Goal: Information Seeking & Learning: Learn about a topic

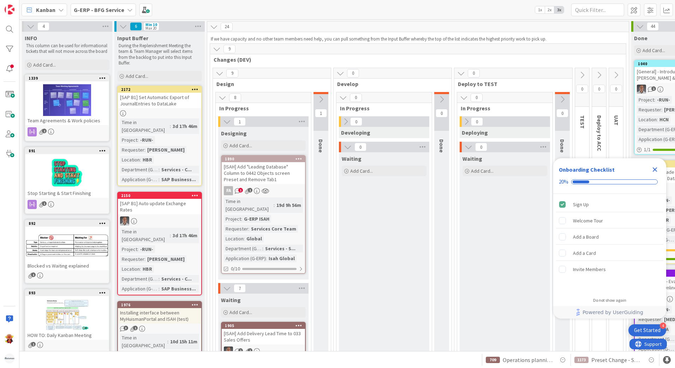
click at [266, 176] on div "[ISAH] Add "Leading Database" Column to 0442 Objects screen Preset and Remove T…" at bounding box center [263, 173] width 83 height 22
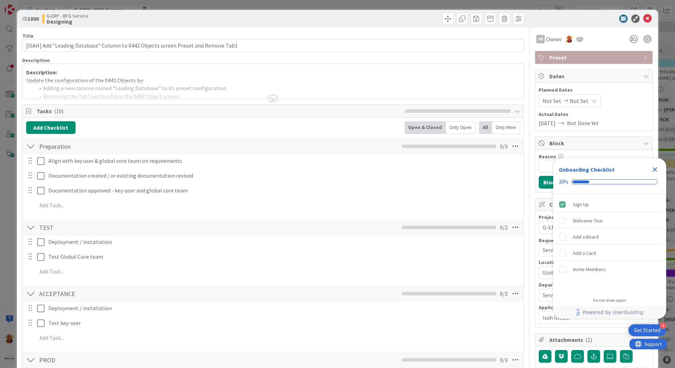
click at [269, 98] on div at bounding box center [273, 99] width 8 height 6
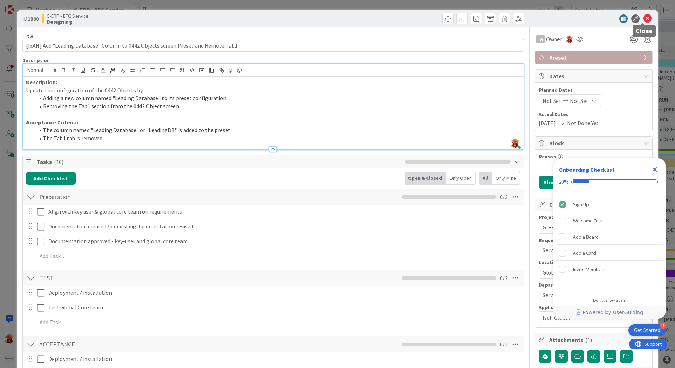
drag, startPoint x: 642, startPoint y: 17, endPoint x: 452, endPoint y: 92, distance: 204.3
click at [539, 17] on icon at bounding box center [647, 18] width 8 height 8
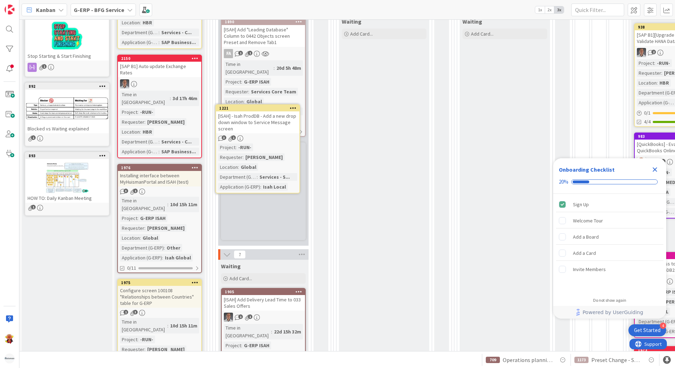
scroll to position [136, 0]
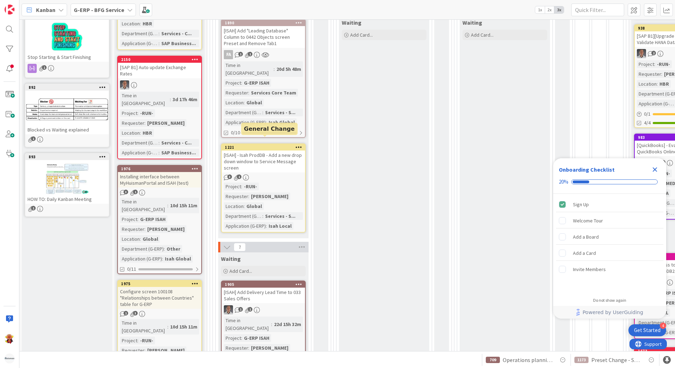
click at [264, 151] on div "[ISAH] - Isah ProdDB - Add a new drop down window to Service Message screen" at bounding box center [263, 162] width 83 height 22
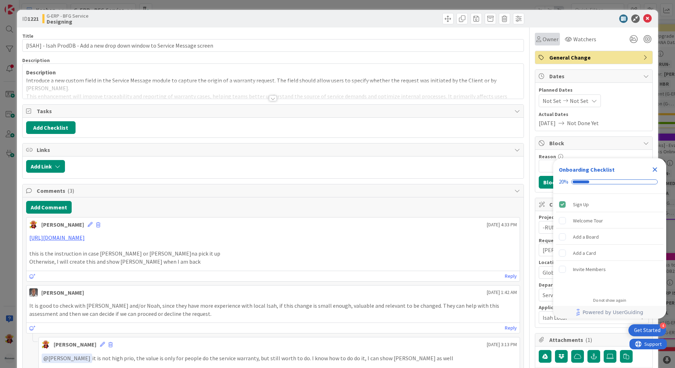
click at [539, 38] on span "Owner" at bounding box center [550, 39] width 16 height 8
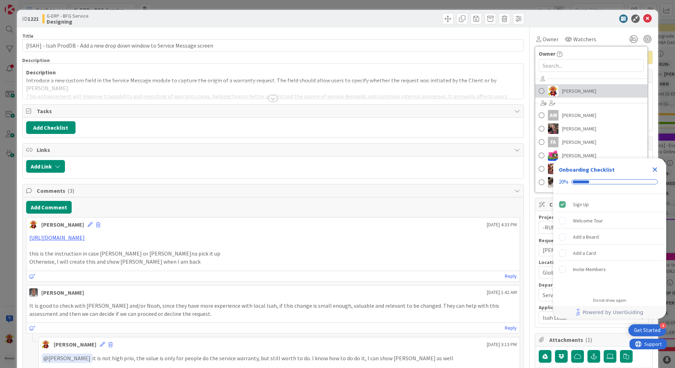
drag, startPoint x: 552, startPoint y: 90, endPoint x: 593, endPoint y: 64, distance: 48.8
click at [539, 89] on link "[PERSON_NAME]" at bounding box center [591, 90] width 112 height 13
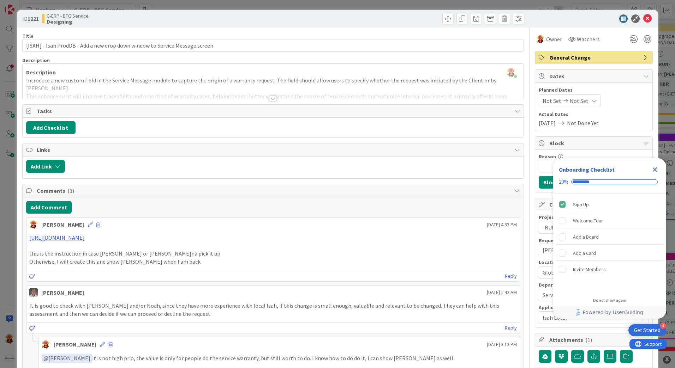
click at [271, 96] on div at bounding box center [273, 99] width 8 height 6
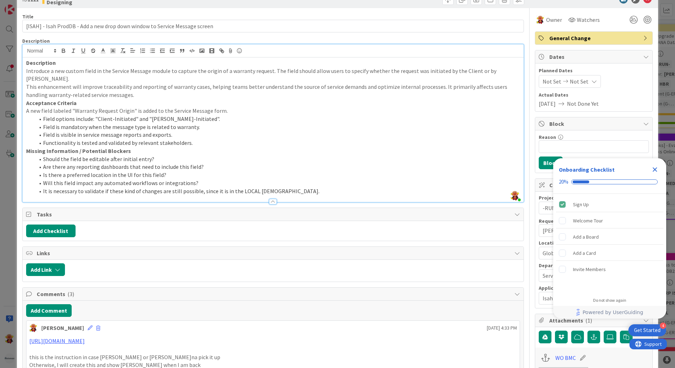
scroll to position [35, 0]
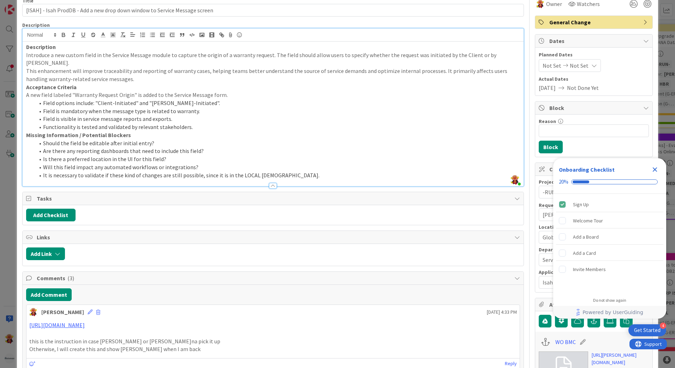
click at [539, 171] on icon "Close Checklist" at bounding box center [654, 169] width 8 height 8
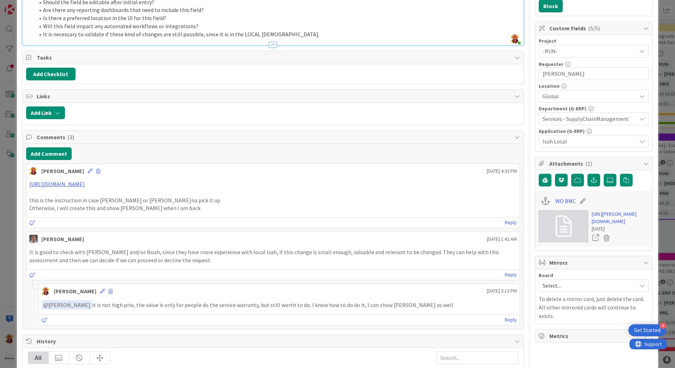
scroll to position [0, 0]
click at [539, 218] on link "[URL][PERSON_NAME][DOMAIN_NAME]" at bounding box center [619, 218] width 57 height 15
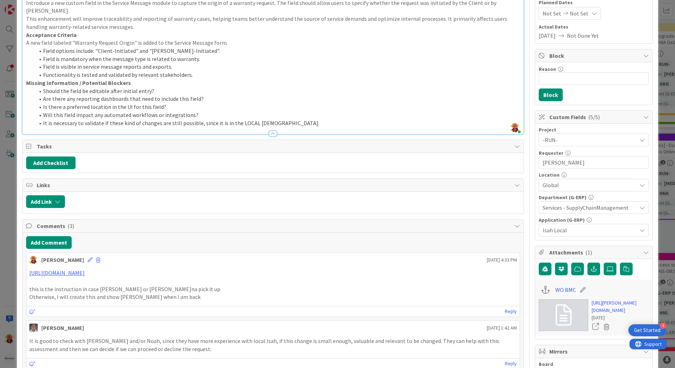
scroll to position [176, 0]
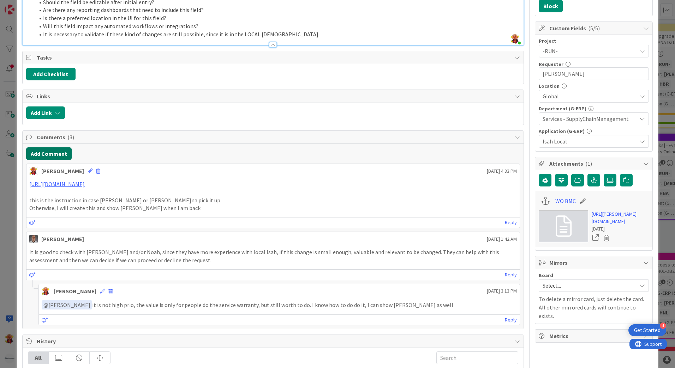
click at [58, 147] on button "Add Comment" at bounding box center [49, 153] width 46 height 13
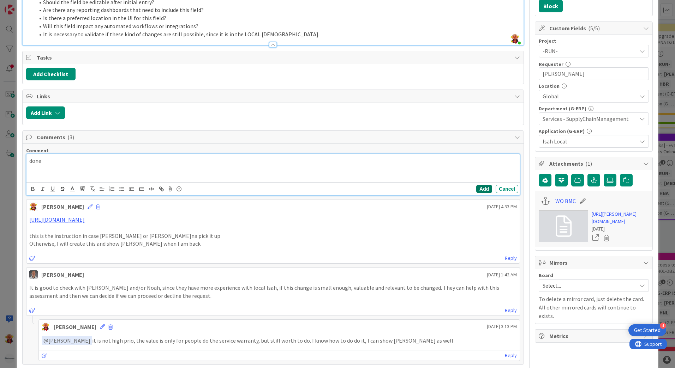
click at [485, 185] on button "Add" at bounding box center [484, 189] width 16 height 8
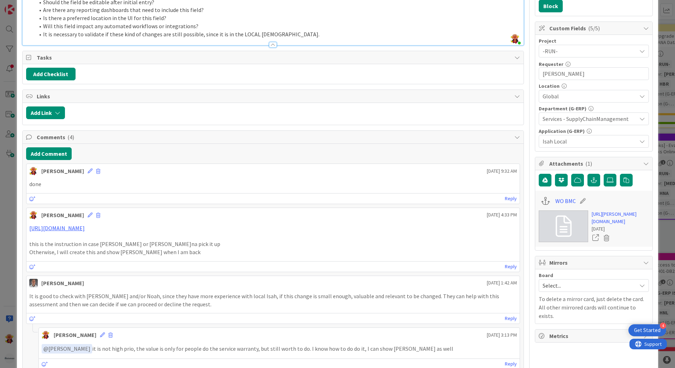
scroll to position [0, 0]
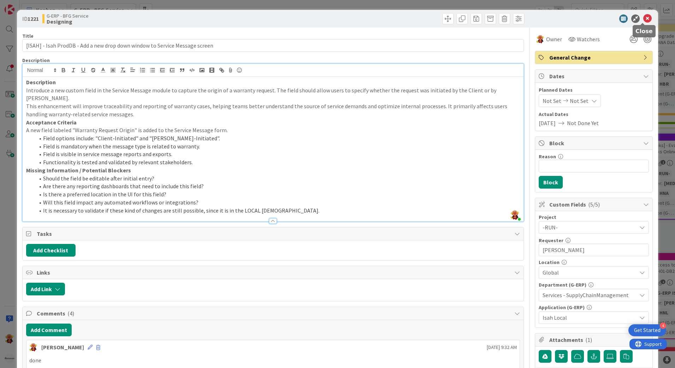
drag, startPoint x: 642, startPoint y: 21, endPoint x: 636, endPoint y: 36, distance: 16.0
click at [539, 21] on icon at bounding box center [647, 18] width 8 height 8
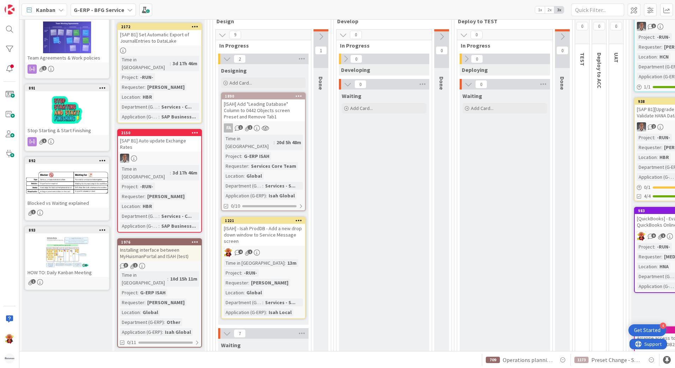
scroll to position [35, 0]
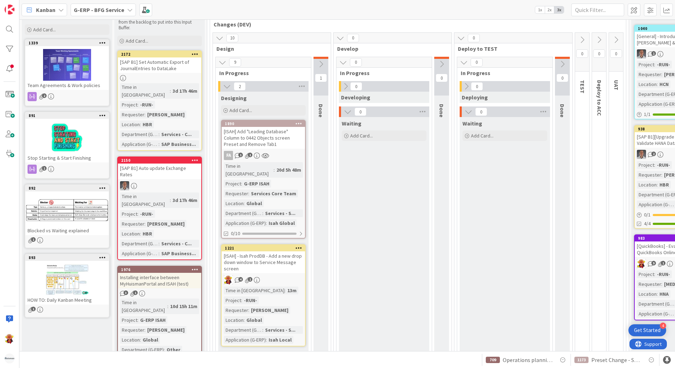
click at [319, 61] on icon at bounding box center [321, 64] width 8 height 8
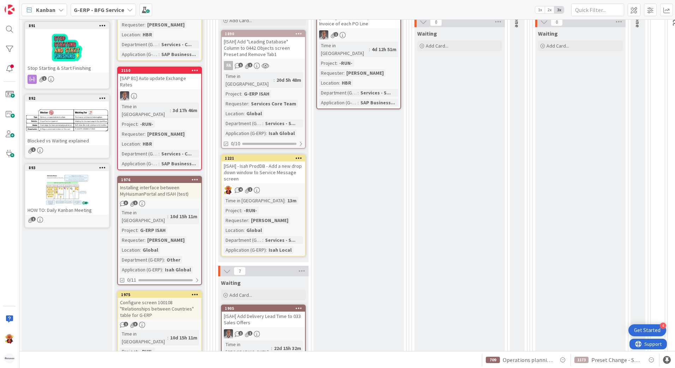
scroll to position [176, 0]
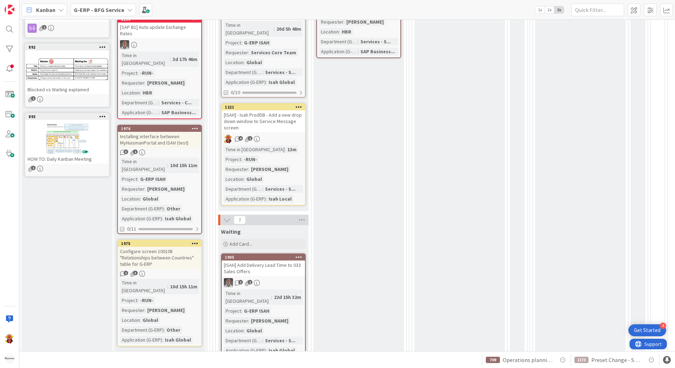
click at [175, 132] on div "Installing interface between MyHuismanPortal and ISAH (test)" at bounding box center [159, 140] width 83 height 16
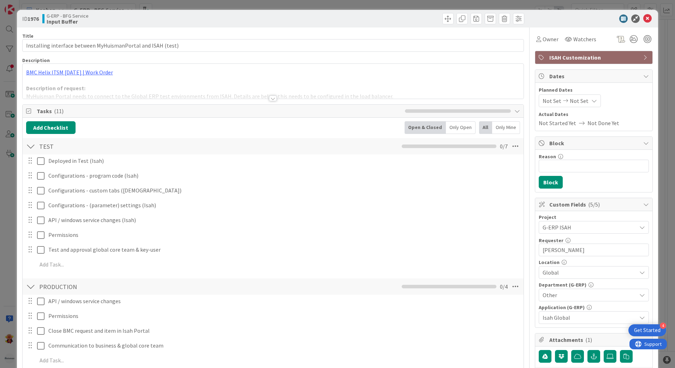
click at [272, 101] on div at bounding box center [273, 99] width 8 height 6
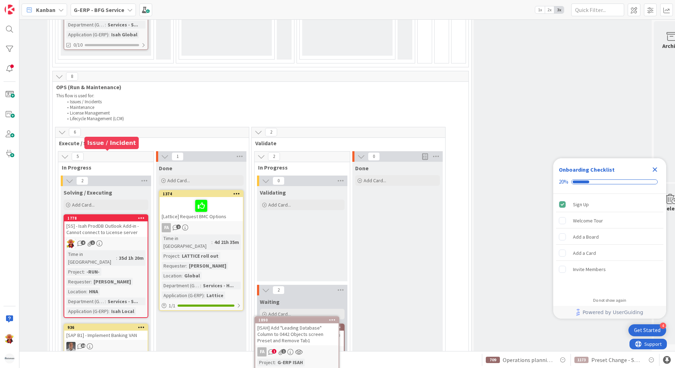
scroll to position [995, 157]
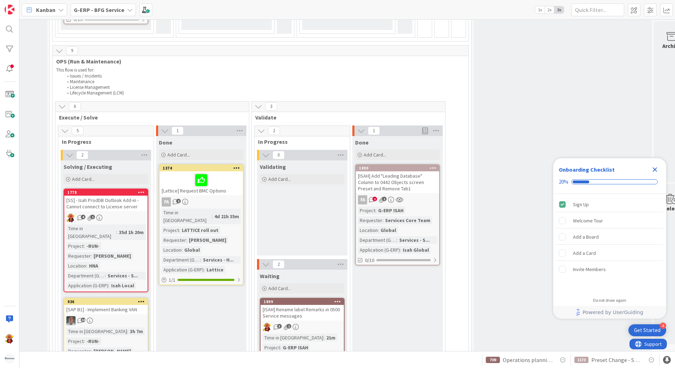
click at [410, 171] on div "[ISAH] Add "Leading Database" Column to 0442 Objects screen Preset and Remove T…" at bounding box center [397, 182] width 83 height 22
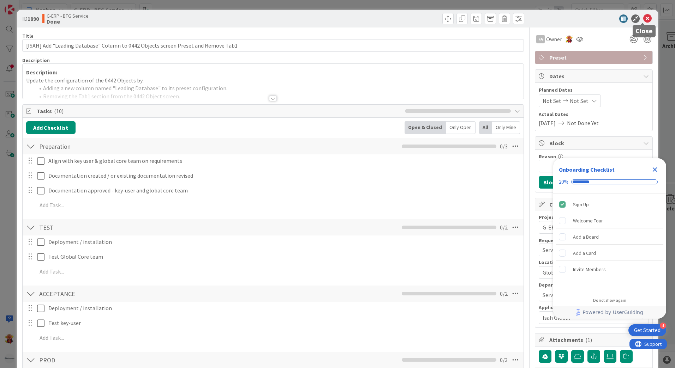
click at [539, 18] on icon at bounding box center [647, 18] width 8 height 8
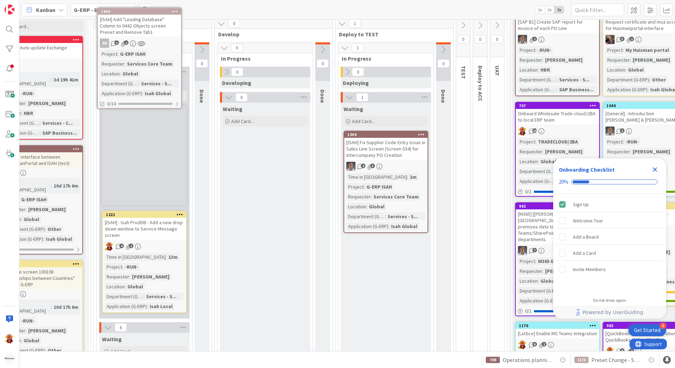
scroll to position [0, 119]
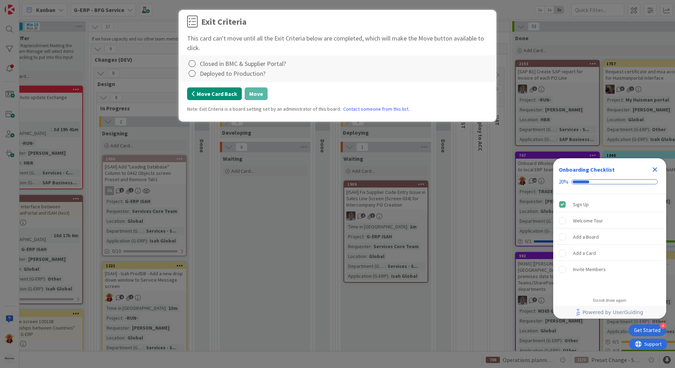
click at [233, 96] on button "Move Card Back" at bounding box center [214, 94] width 55 height 13
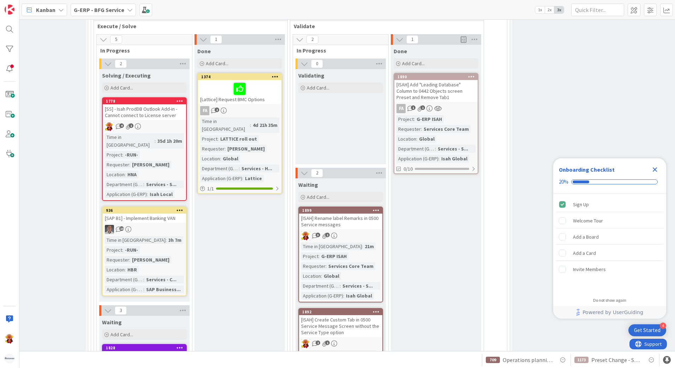
scroll to position [988, 119]
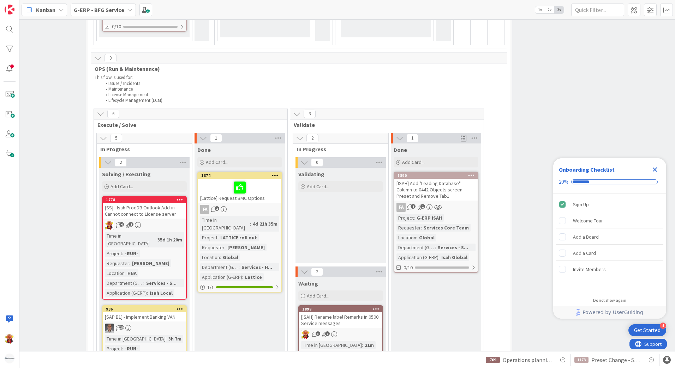
click at [470, 173] on icon at bounding box center [471, 175] width 7 height 5
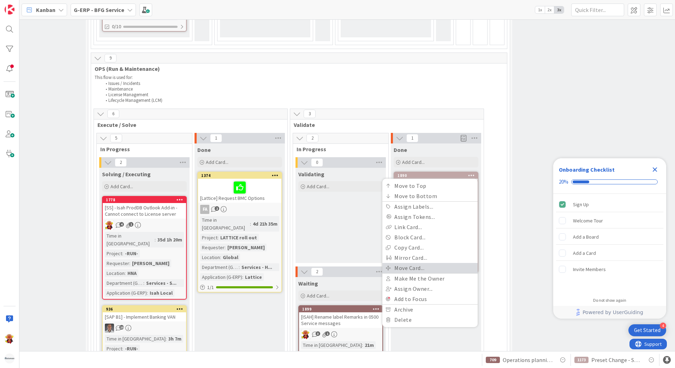
click at [423, 263] on link "Move Card..." at bounding box center [429, 268] width 95 height 10
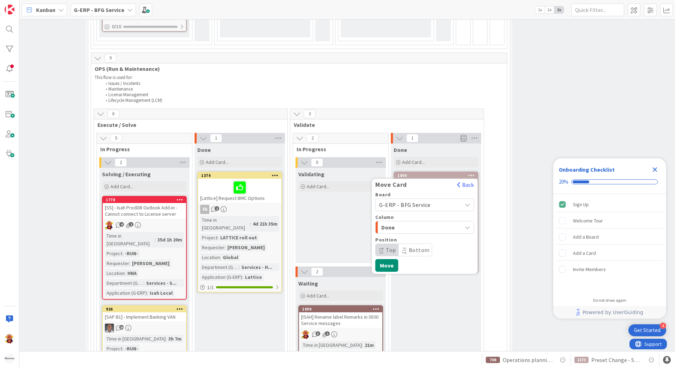
click at [399, 215] on div "Column" at bounding box center [424, 217] width 99 height 5
drag, startPoint x: 406, startPoint y: 170, endPoint x: 409, endPoint y: 172, distance: 3.8
click at [407, 215] on div "Column" at bounding box center [424, 217] width 99 height 5
click at [407, 223] on span "Done" at bounding box center [407, 227] width 53 height 9
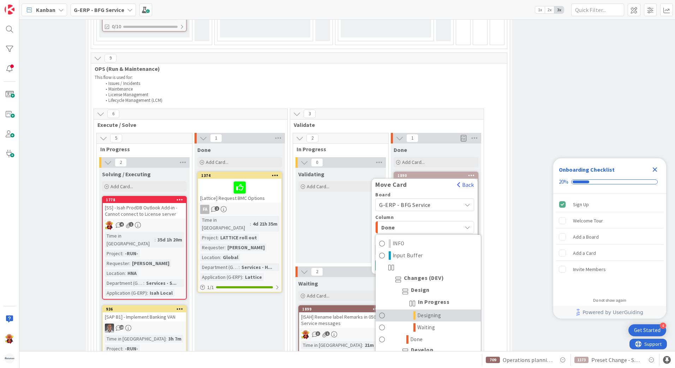
click at [437, 283] on span "Designing" at bounding box center [429, 316] width 24 height 8
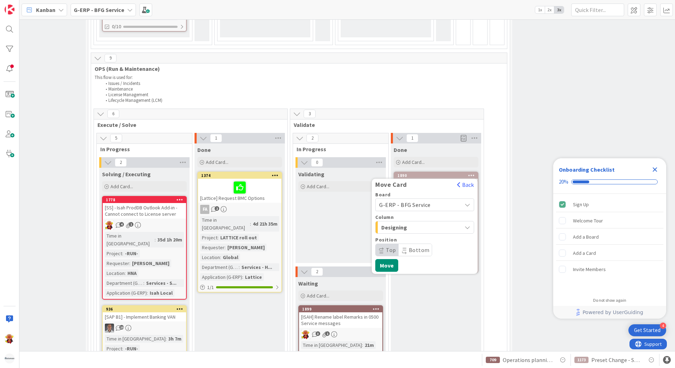
click at [390, 226] on div "Move Card Back Board G-ERP - BFG Service Column Designing INFO Input Buffer Cha…" at bounding box center [425, 226] width 106 height 95
click at [390, 259] on button "Move" at bounding box center [386, 265] width 23 height 13
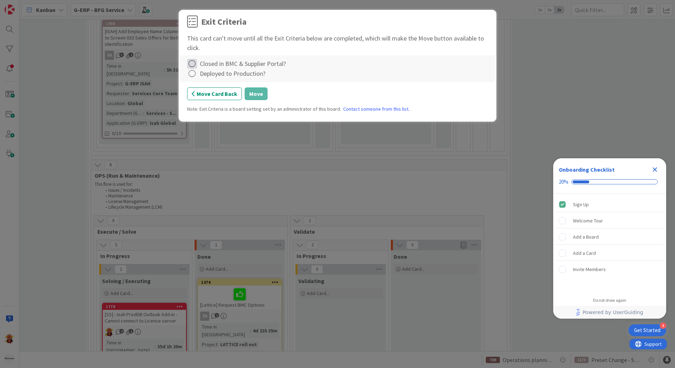
click at [192, 63] on icon at bounding box center [192, 64] width 10 height 10
click at [194, 110] on link "Clear" at bounding box center [231, 109] width 88 height 10
click at [195, 74] on icon at bounding box center [192, 74] width 10 height 10
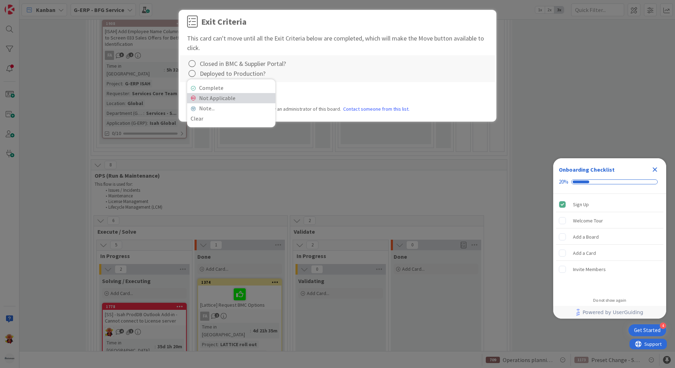
click at [198, 94] on link "Not Applicable" at bounding box center [231, 98] width 88 height 10
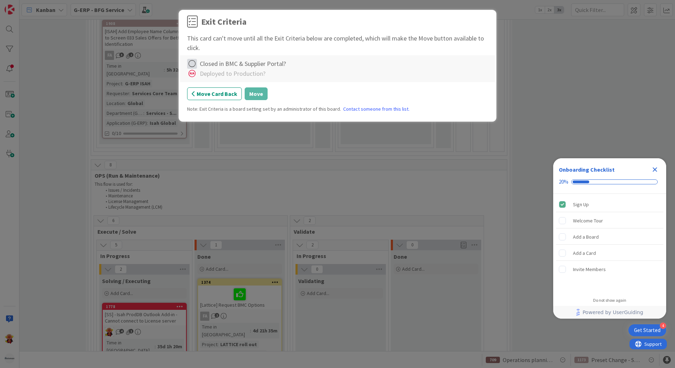
click at [195, 61] on icon at bounding box center [192, 64] width 10 height 10
click at [199, 84] on link "Not Applicable" at bounding box center [231, 88] width 88 height 10
click at [261, 96] on button "Move" at bounding box center [256, 94] width 23 height 13
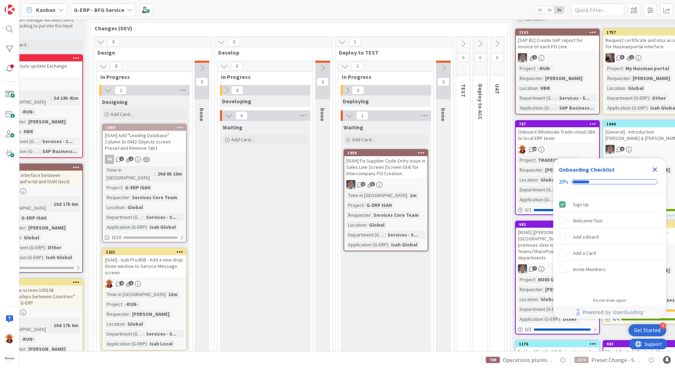
scroll to position [0, 119]
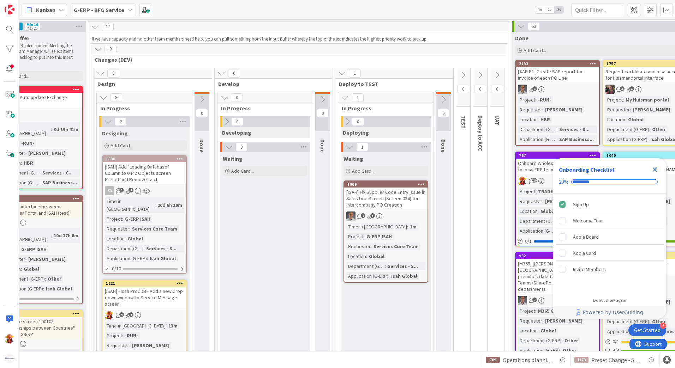
click at [171, 184] on div "[ISAH] Add "Leading Database" Column to 0442 Objects screen Preset and Remove T…" at bounding box center [144, 173] width 83 height 22
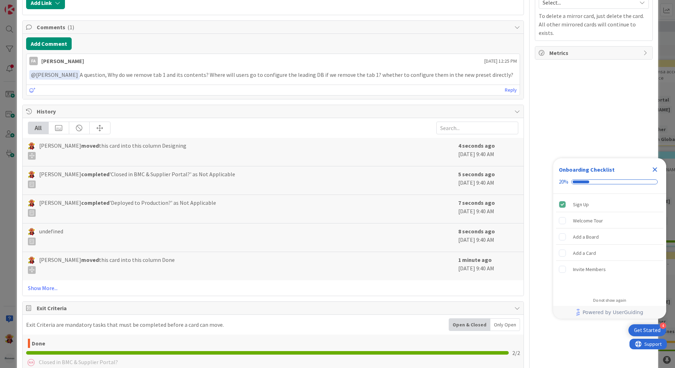
scroll to position [501, 0]
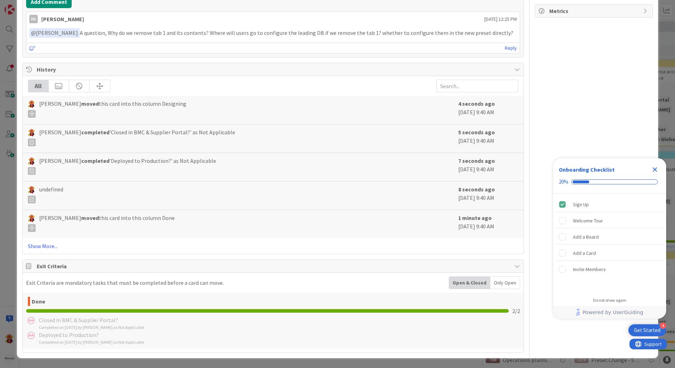
click at [497, 283] on div "Only Open" at bounding box center [504, 283] width 29 height 12
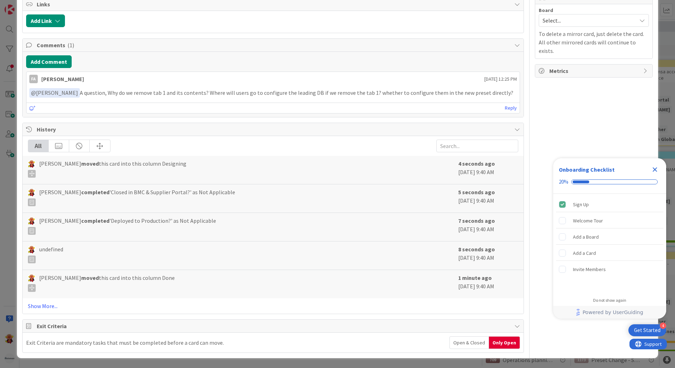
scroll to position [441, 0]
drag, startPoint x: 125, startPoint y: 91, endPoint x: 168, endPoint y: 91, distance: 43.0
click at [168, 91] on p "﻿ @ [PERSON_NAME] ﻿ A question, Why do we remove tab 1 and its contents? Where …" at bounding box center [272, 93] width 487 height 10
click at [58, 61] on button "Add Comment" at bounding box center [49, 61] width 46 height 13
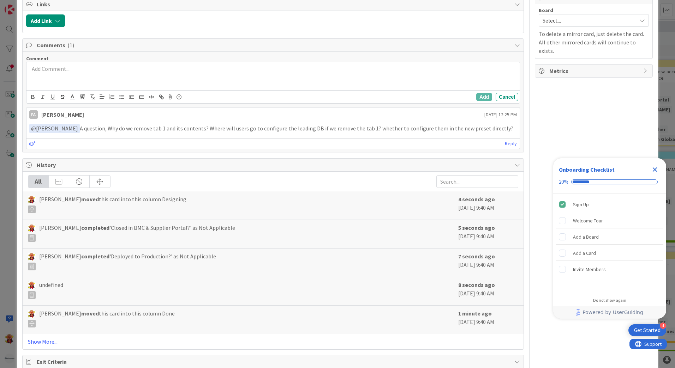
click at [74, 73] on div at bounding box center [272, 76] width 493 height 28
drag, startPoint x: 151, startPoint y: 79, endPoint x: 155, endPoint y: 71, distance: 8.7
click at [151, 79] on div "Hi [PERSON_NAME], good question, this is" at bounding box center [272, 76] width 493 height 28
click at [155, 70] on p "Hi [PERSON_NAME], good question, this is" at bounding box center [272, 69] width 487 height 8
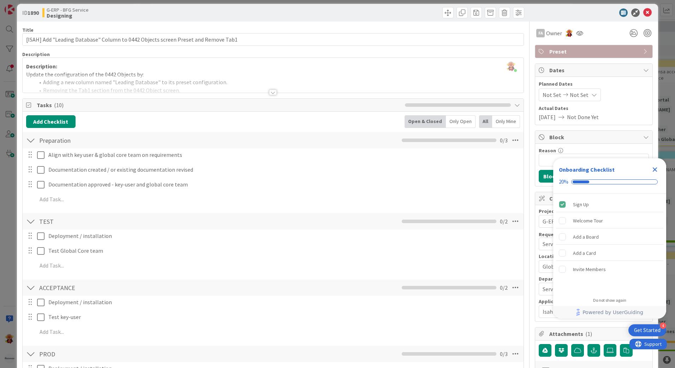
scroll to position [0, 0]
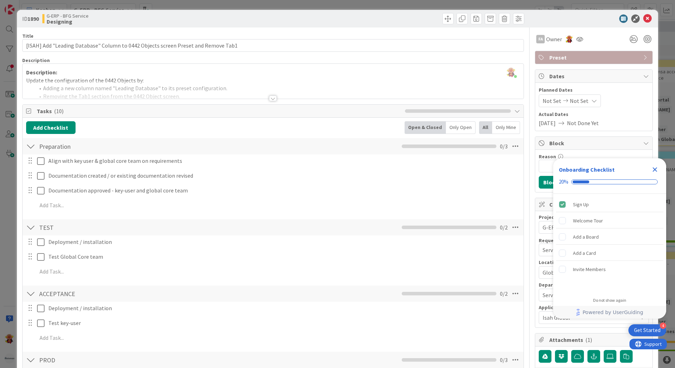
click at [269, 96] on div at bounding box center [273, 99] width 8 height 6
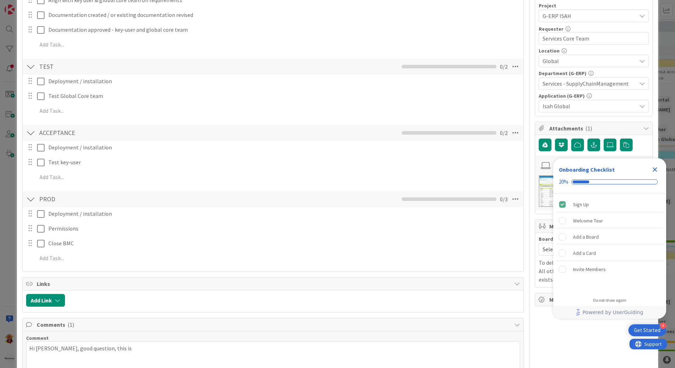
scroll to position [459, 0]
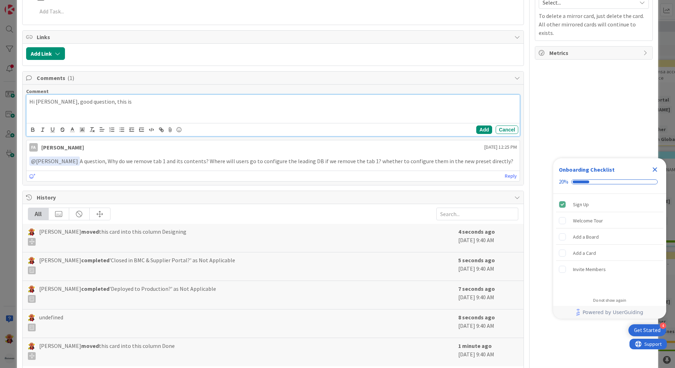
drag, startPoint x: 114, startPoint y: 101, endPoint x: 108, endPoint y: 108, distance: 8.8
click at [113, 102] on p "Hi [PERSON_NAME], good question, this is" at bounding box center [272, 102] width 487 height 8
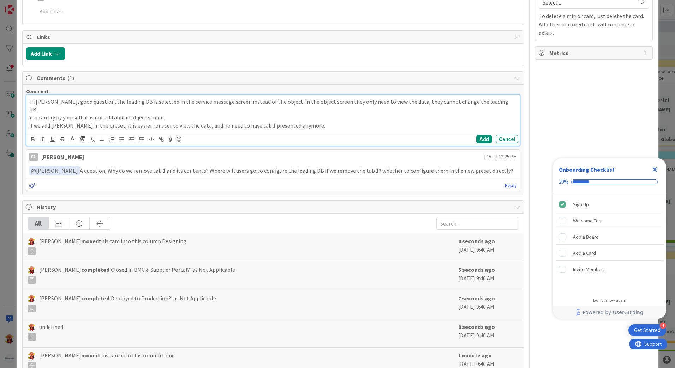
click at [58, 122] on p "if we add [PERSON_NAME] in the preset, it is easier for user to view the data, …" at bounding box center [272, 126] width 487 height 8
click at [484, 135] on button "Add" at bounding box center [484, 139] width 16 height 8
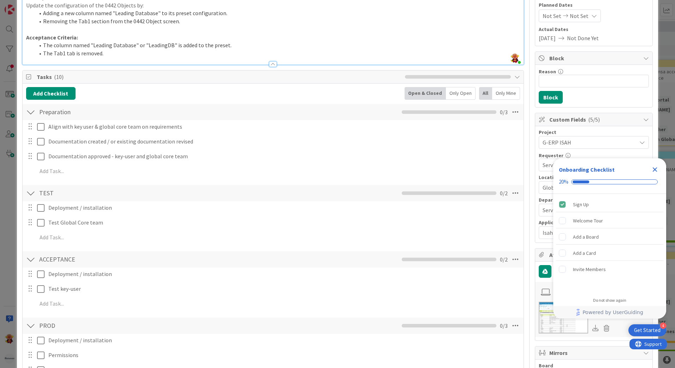
scroll to position [0, 0]
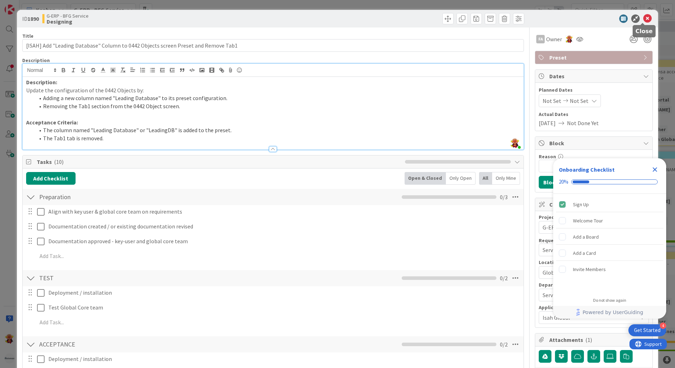
click at [539, 17] on icon at bounding box center [647, 18] width 8 height 8
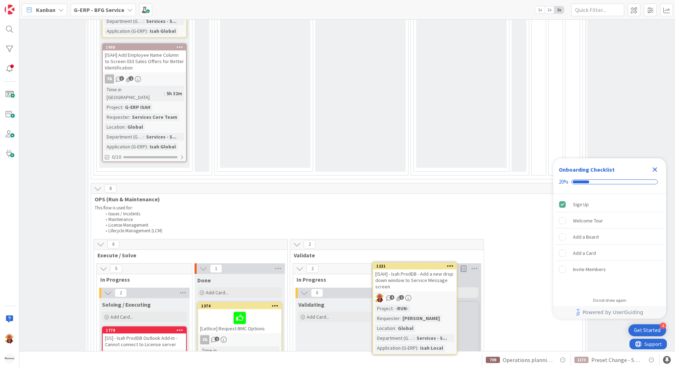
scroll to position [874, 119]
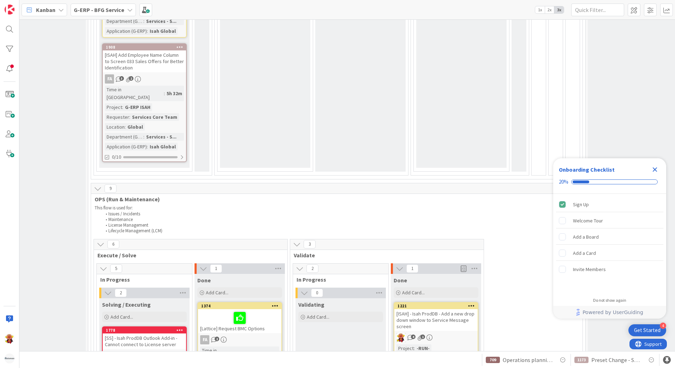
click at [437, 283] on div "[ISAH] - Isah ProdDB - Add a new drop down window to Service Message screen" at bounding box center [435, 320] width 83 height 22
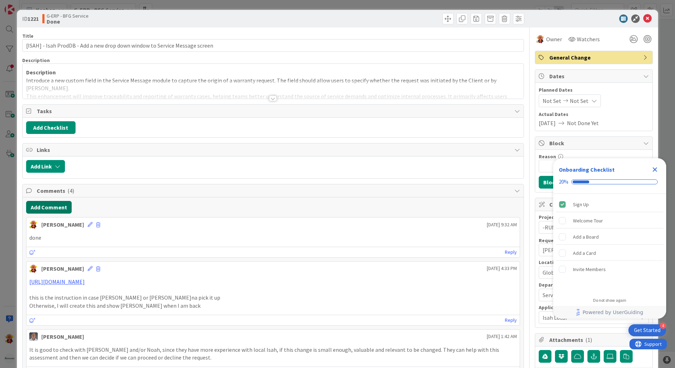
click at [55, 208] on button "Add Comment" at bounding box center [49, 207] width 46 height 13
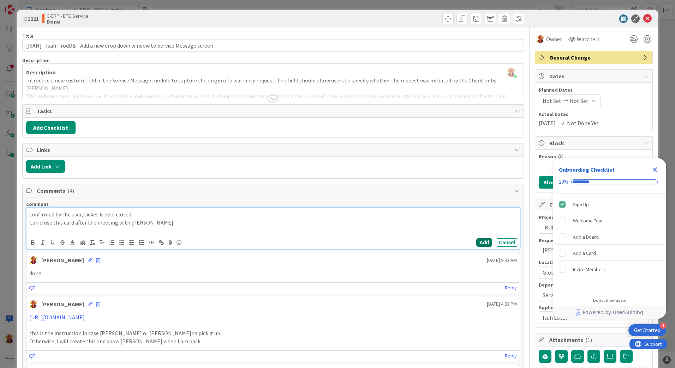
click at [481, 243] on button "Add" at bounding box center [484, 243] width 16 height 8
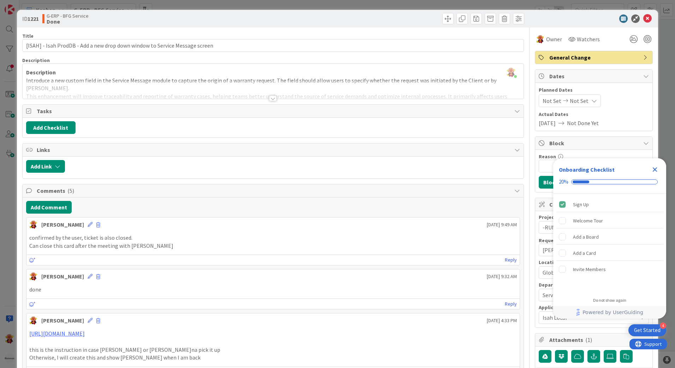
click at [539, 13] on div "ID 1221 G-ERP - BFG Service Done" at bounding box center [337, 19] width 641 height 18
click at [539, 16] on icon at bounding box center [647, 18] width 8 height 8
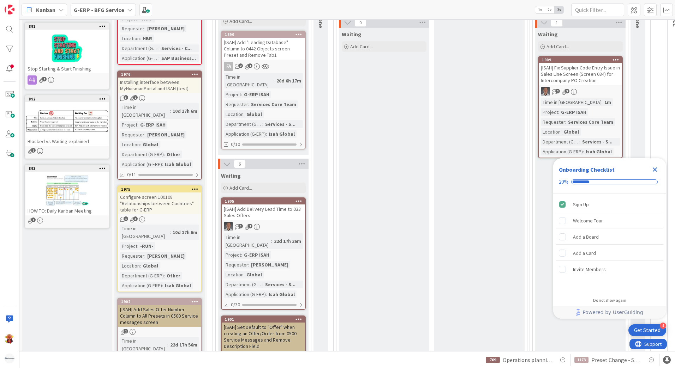
scroll to position [71, 0]
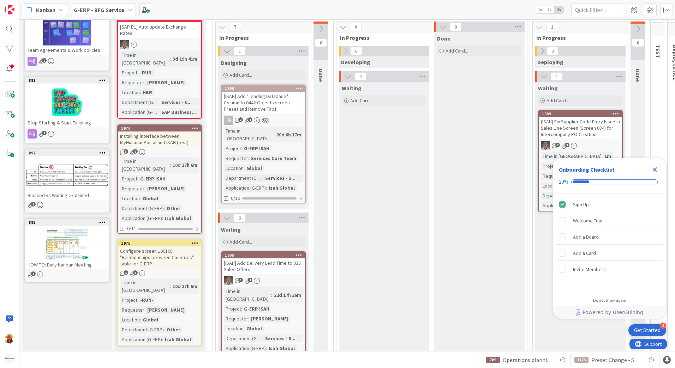
drag, startPoint x: 657, startPoint y: 173, endPoint x: 651, endPoint y: 175, distance: 5.6
click at [539, 173] on icon "Close Checklist" at bounding box center [654, 169] width 8 height 8
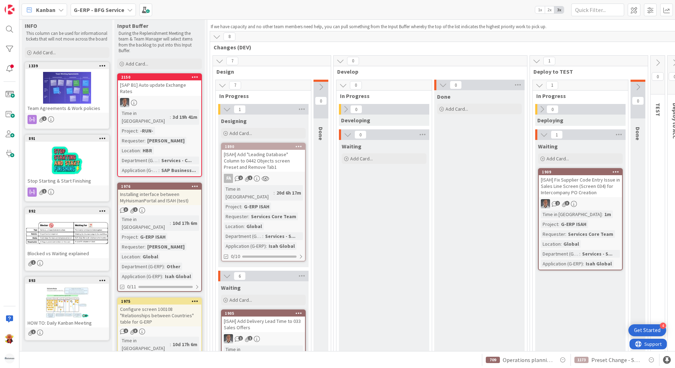
scroll to position [0, 0]
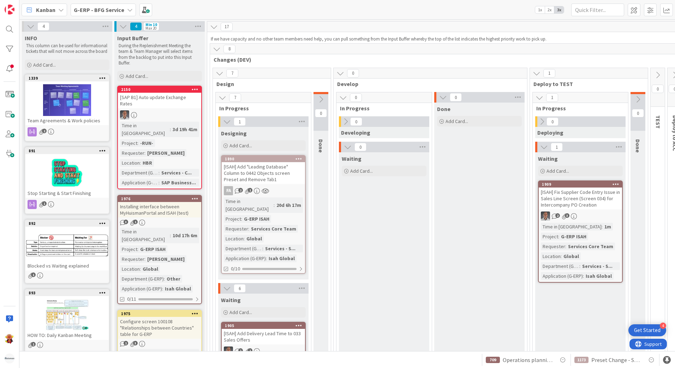
click at [187, 202] on div "Installing interface between MyHuismanPortal and ISAH (test)" at bounding box center [159, 210] width 83 height 16
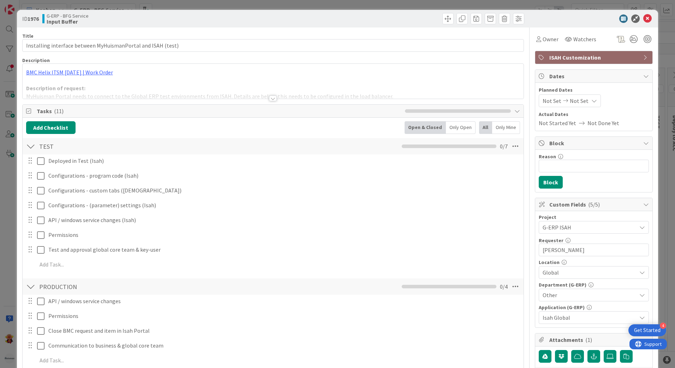
click at [271, 97] on div at bounding box center [273, 99] width 8 height 6
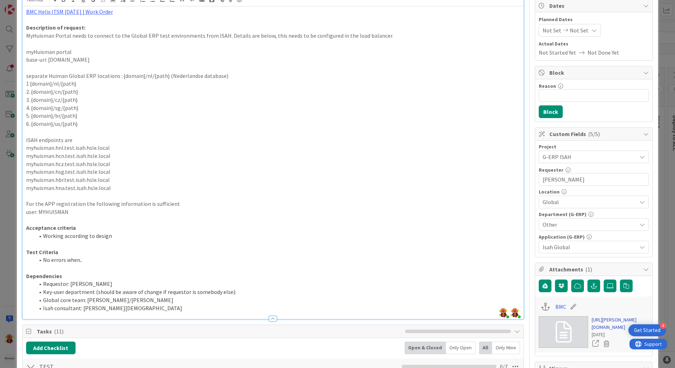
scroll to position [176, 0]
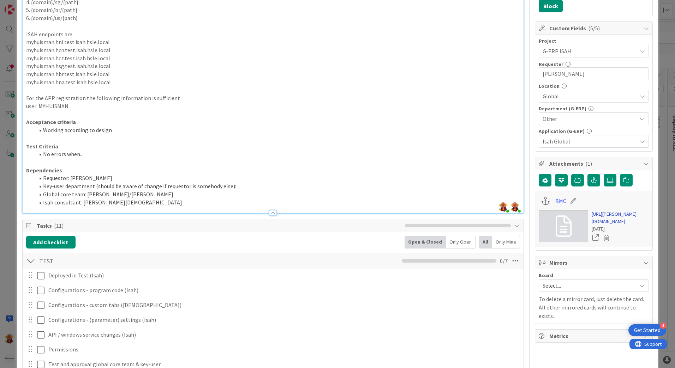
click at [539, 223] on link "[URL][PERSON_NAME][DOMAIN_NAME]" at bounding box center [619, 218] width 57 height 15
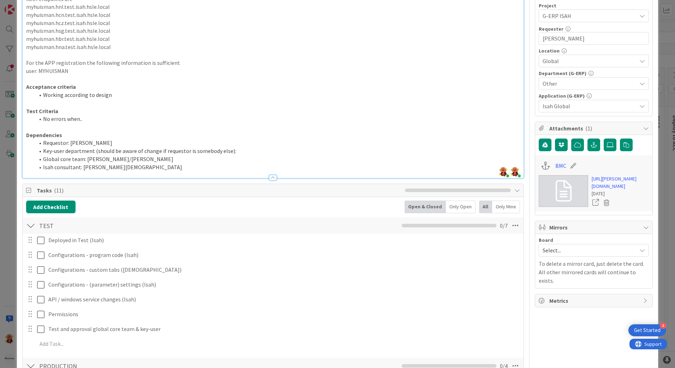
scroll to position [459, 0]
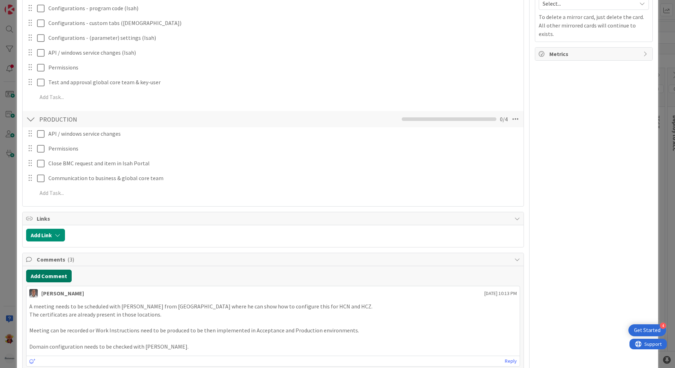
click at [48, 283] on button "Add Comment" at bounding box center [49, 276] width 46 height 13
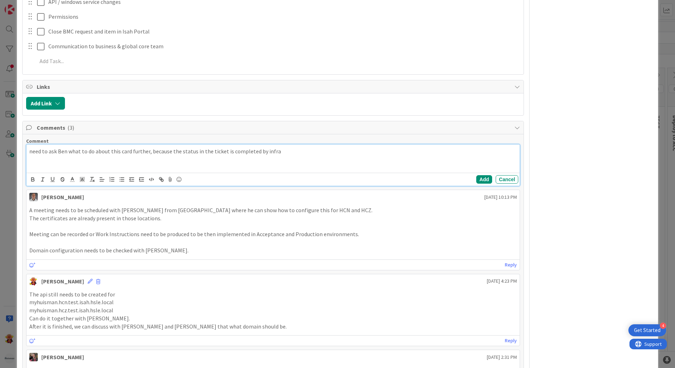
scroll to position [635, 0]
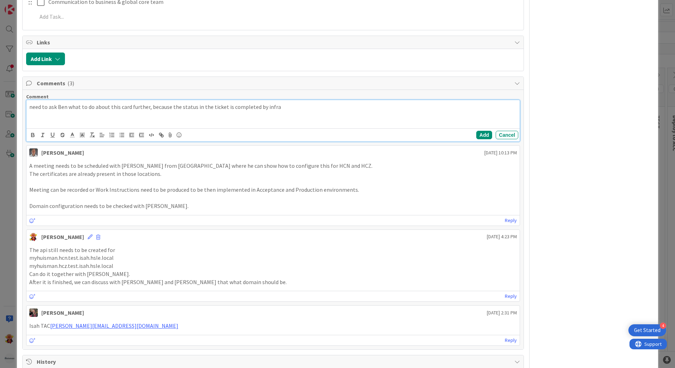
click at [279, 109] on p "need to ask Ben what to do about this card further, because the status in the t…" at bounding box center [272, 107] width 487 height 8
drag, startPoint x: 170, startPoint y: 107, endPoint x: 275, endPoint y: 107, distance: 104.8
click at [275, 107] on p "need to ask Ben what to do about this card further, because the status in the t…" at bounding box center [272, 107] width 487 height 8
click at [172, 105] on span "load balancer in [PERSON_NAME] Azure environment" at bounding box center [236, 106] width 129 height 7
drag, startPoint x: 169, startPoint y: 106, endPoint x: 289, endPoint y: 105, distance: 119.6
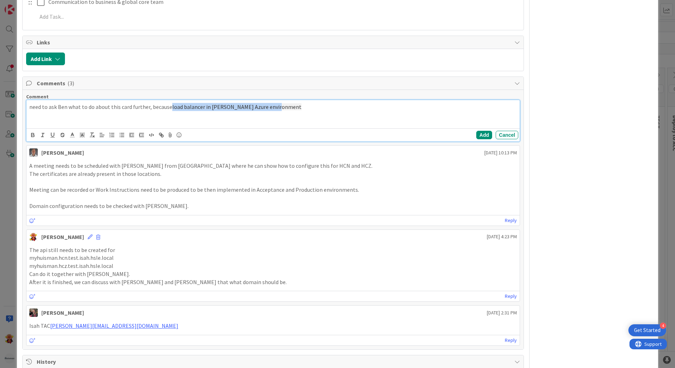
click at [289, 105] on p "need to ask Ben what to do about this card further, because load balancer in [P…" at bounding box center [272, 107] width 487 height 8
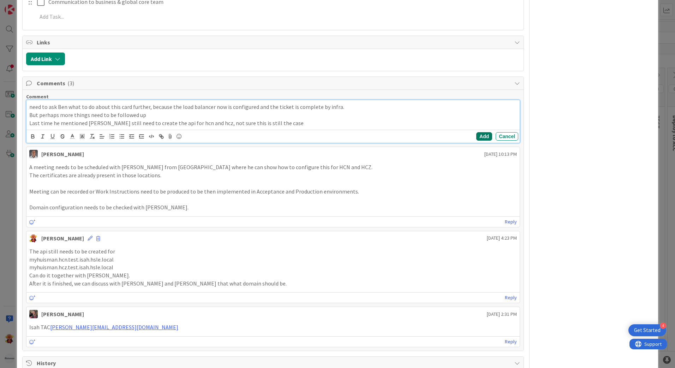
click at [483, 134] on button "Add" at bounding box center [484, 136] width 16 height 8
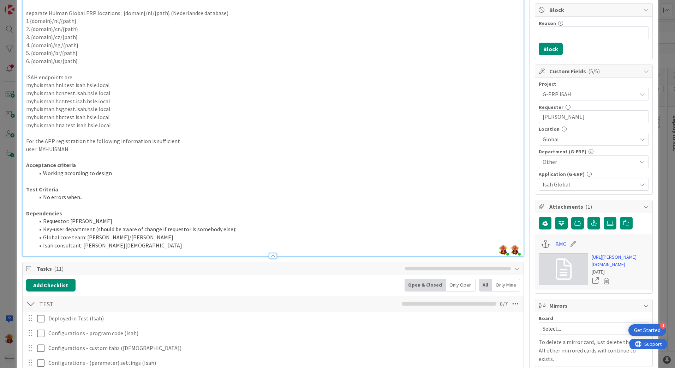
scroll to position [0, 0]
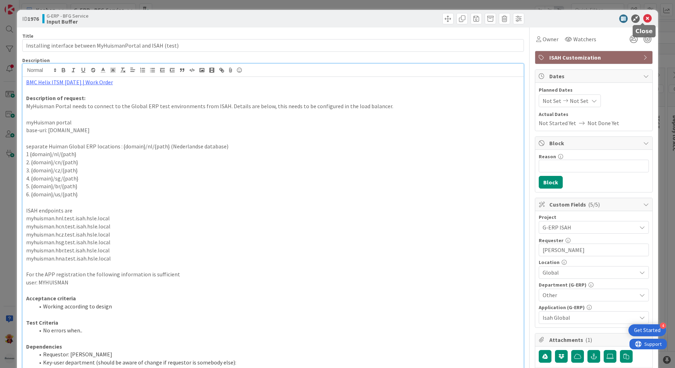
click at [539, 19] on icon at bounding box center [647, 18] width 8 height 8
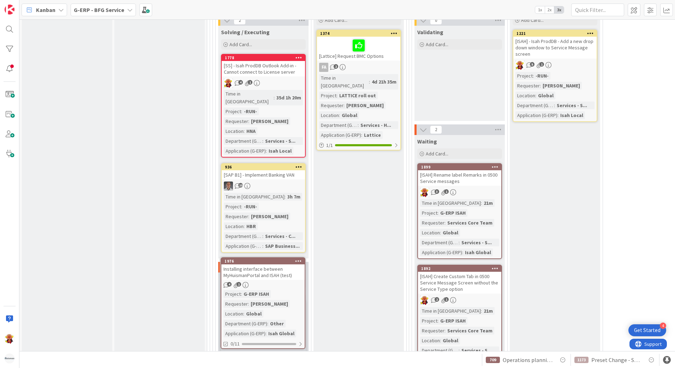
scroll to position [1150, 0]
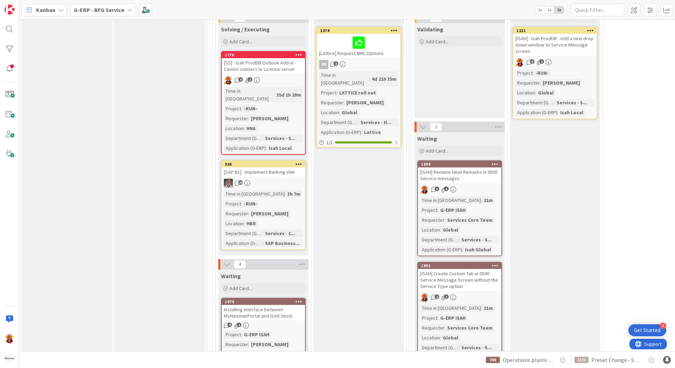
click at [282, 283] on div "Installing interface between MyHuismanPortal and ISAH (test)" at bounding box center [263, 313] width 83 height 16
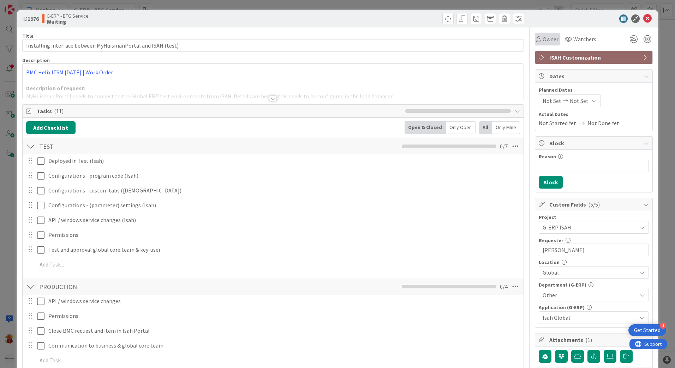
click at [535, 43] on div "Owner" at bounding box center [547, 39] width 25 height 13
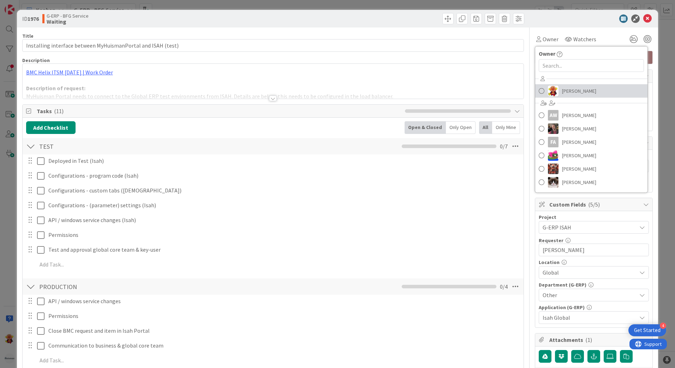
drag, startPoint x: 545, startPoint y: 89, endPoint x: 614, endPoint y: 30, distance: 90.6
click at [539, 89] on img at bounding box center [553, 91] width 11 height 11
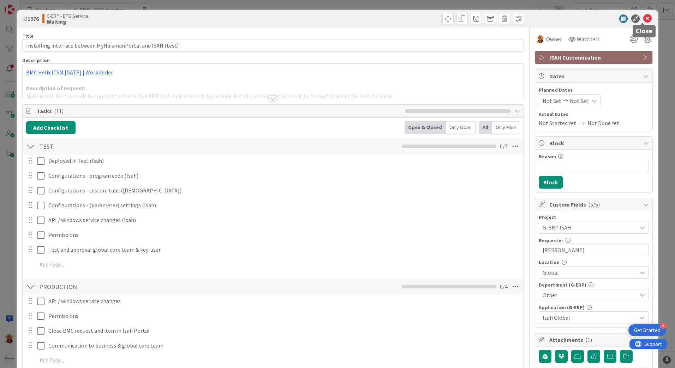
click at [539, 19] on icon at bounding box center [647, 18] width 8 height 8
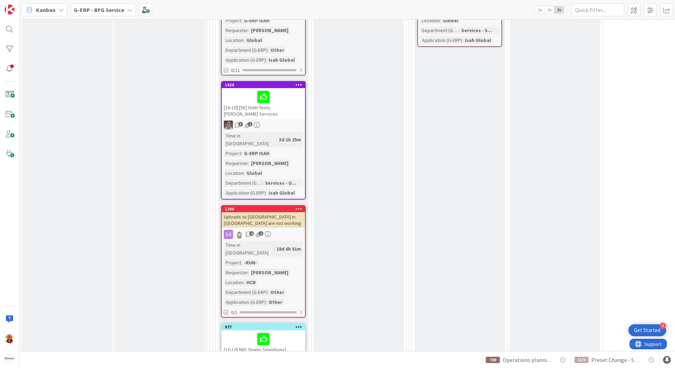
click at [279, 90] on div at bounding box center [263, 97] width 79 height 15
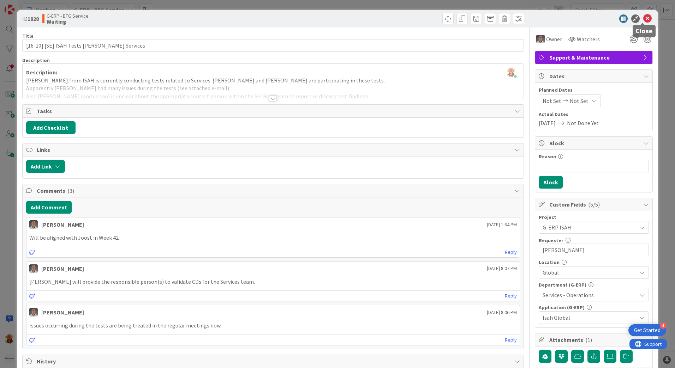
click at [539, 20] on icon at bounding box center [647, 18] width 8 height 8
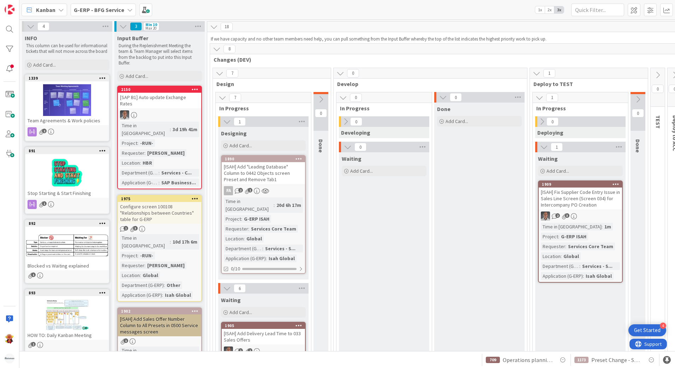
click at [173, 202] on div "Configure screen 100108 "Relationships between Countries" table for G-ERP" at bounding box center [159, 213] width 83 height 22
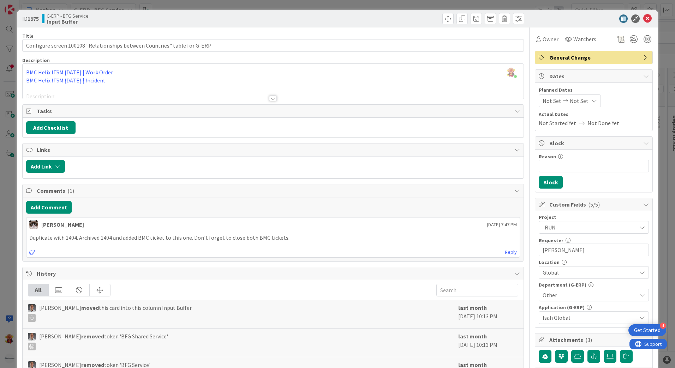
drag, startPoint x: 273, startPoint y: 101, endPoint x: 294, endPoint y: 120, distance: 28.2
click at [294, 120] on div "Title 73 / 128 Configure screen 100108 "Relationships between Countries" table …" at bounding box center [272, 333] width 501 height 610
drag, startPoint x: 294, startPoint y: 120, endPoint x: 274, endPoint y: 144, distance: 31.3
click at [274, 144] on div "Links" at bounding box center [273, 150] width 501 height 13
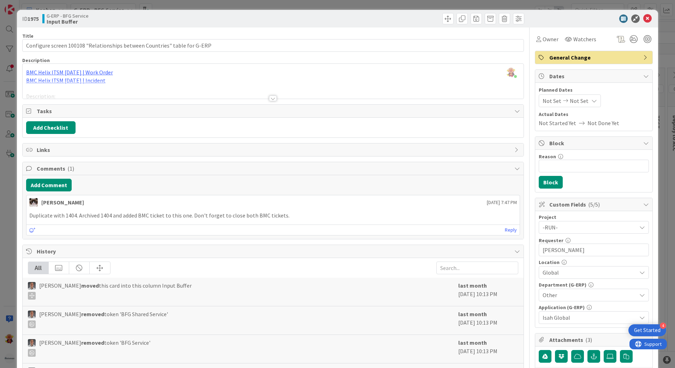
click at [265, 96] on div at bounding box center [273, 90] width 501 height 18
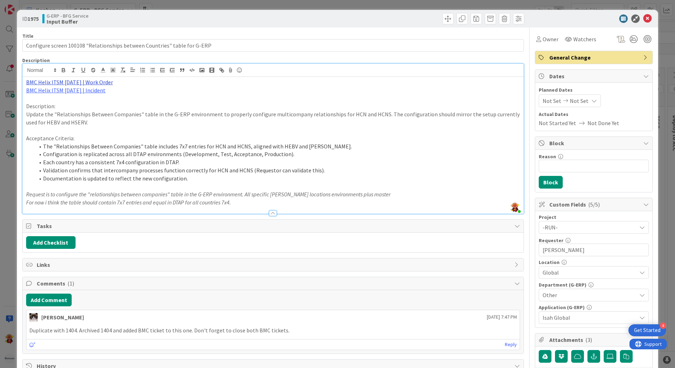
click at [84, 80] on link "BMC Helix ITSM [DATE] | Work Order" at bounding box center [69, 82] width 87 height 7
click at [78, 97] on link "[URL][PERSON_NAME][DOMAIN_NAME]" at bounding box center [63, 95] width 71 height 9
drag, startPoint x: 109, startPoint y: 130, endPoint x: 103, endPoint y: 124, distance: 8.5
click at [109, 129] on p at bounding box center [273, 130] width 494 height 8
click at [75, 90] on link "BMC Helix ITSM [DATE] | Incident" at bounding box center [65, 90] width 79 height 7
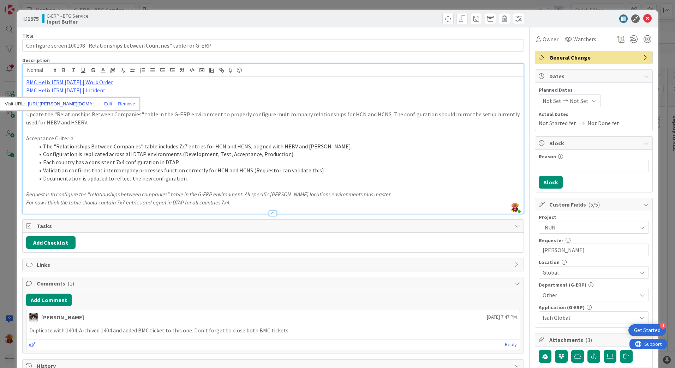
click at [82, 106] on link "[URL][PERSON_NAME][DOMAIN_NAME]" at bounding box center [63, 103] width 71 height 9
click at [539, 18] on icon at bounding box center [647, 18] width 8 height 8
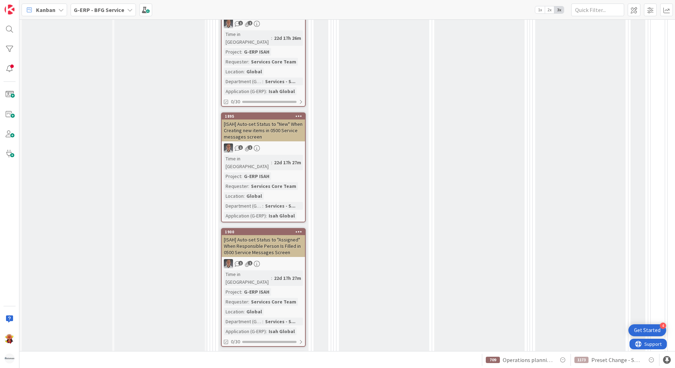
scroll to position [670, 0]
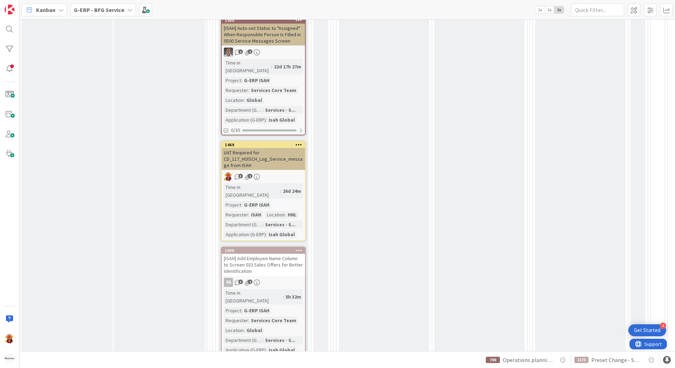
click at [283, 254] on div "[ISAH] Add Employee Name Column to Screen 033 Sales Offers for Better Identific…" at bounding box center [263, 265] width 83 height 22
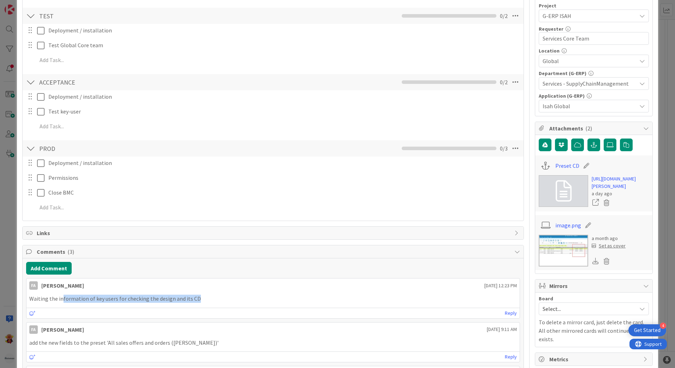
drag, startPoint x: 62, startPoint y: 302, endPoint x: 210, endPoint y: 301, distance: 147.8
click at [210, 283] on p "Waiting the information of key users for checking the design and its CD" at bounding box center [272, 299] width 487 height 8
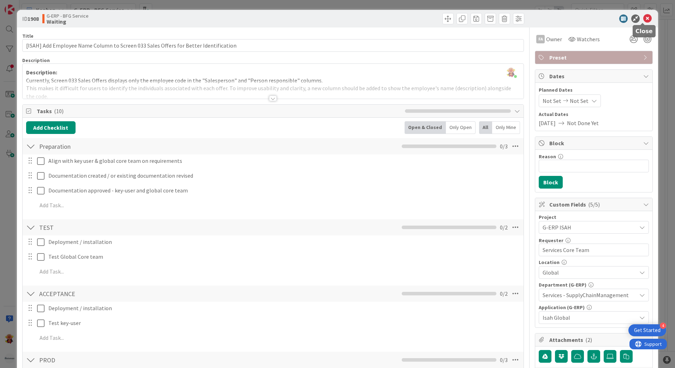
click at [539, 20] on icon at bounding box center [647, 18] width 8 height 8
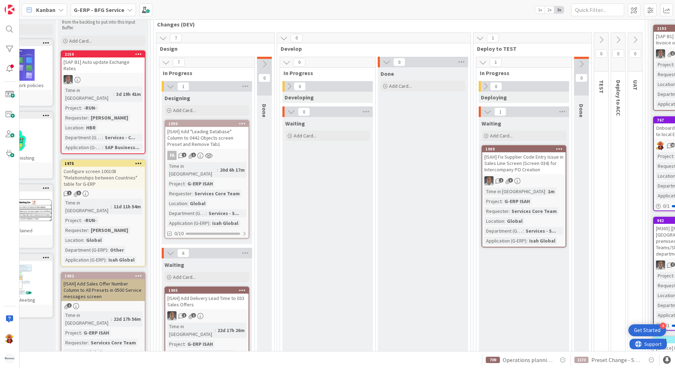
scroll to position [35, 0]
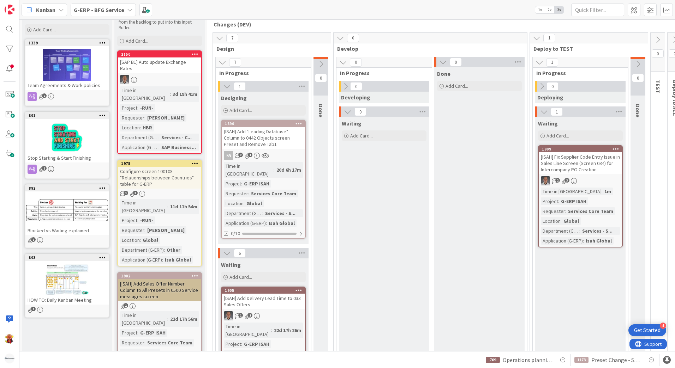
click at [539, 183] on div "2 3" at bounding box center [579, 180] width 83 height 9
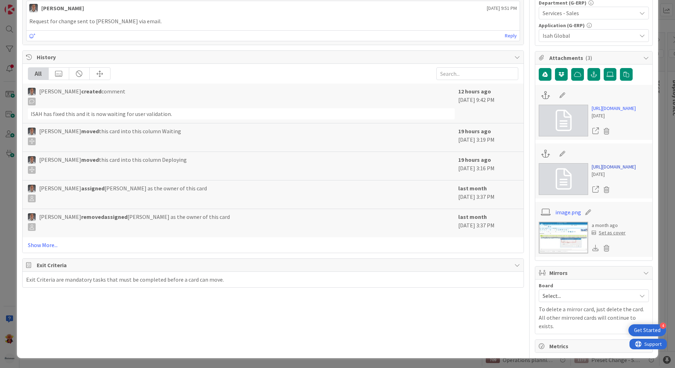
scroll to position [459, 0]
click at [539, 254] on img at bounding box center [562, 238] width 49 height 32
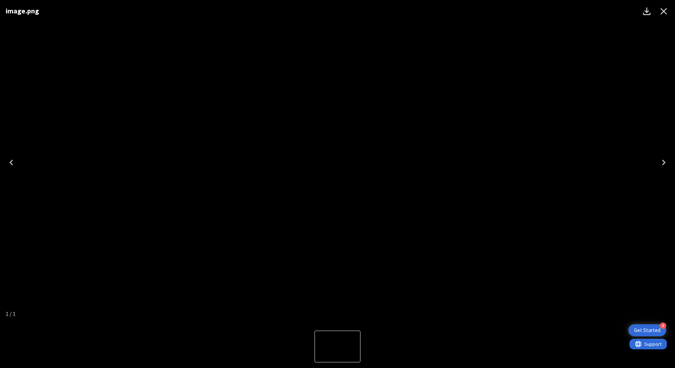
click at [539, 211] on div "image.png" at bounding box center [337, 162] width 675 height 325
click at [459, 283] on div "image.png" at bounding box center [337, 162] width 675 height 325
click at [539, 10] on icon "Close" at bounding box center [663, 11] width 7 height 7
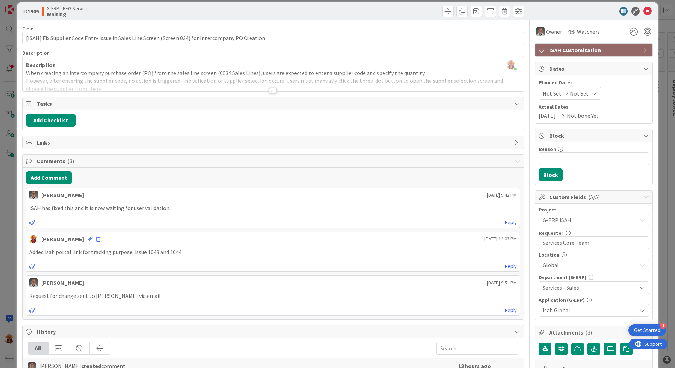
scroll to position [0, 0]
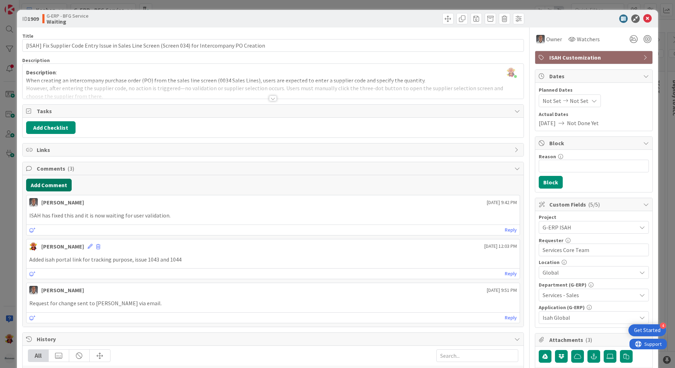
click at [57, 188] on button "Add Comment" at bounding box center [49, 185] width 46 height 13
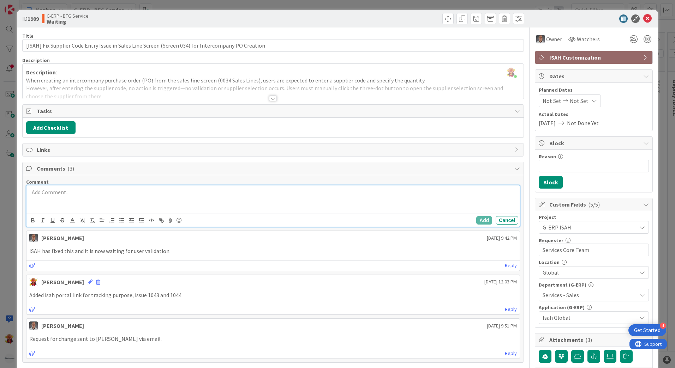
click at [85, 198] on div at bounding box center [272, 200] width 493 height 28
click at [85, 201] on div at bounding box center [272, 200] width 493 height 28
click at [169, 222] on icon at bounding box center [170, 221] width 8 height 10
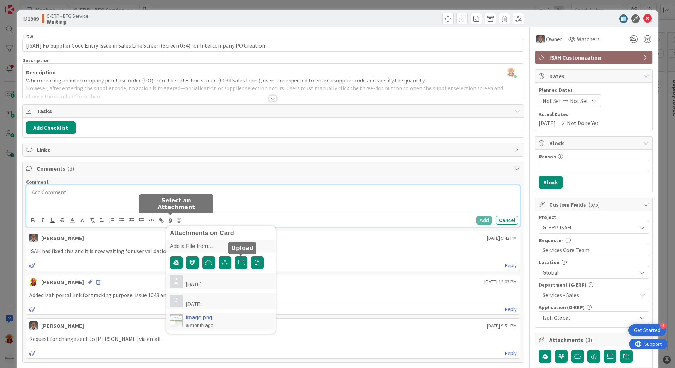
drag, startPoint x: 243, startPoint y: 261, endPoint x: 234, endPoint y: 264, distance: 9.3
click at [242, 261] on icon at bounding box center [240, 263] width 7 height 6
click at [235, 257] on input "file" at bounding box center [235, 257] width 0 height 0
click at [210, 277] on link "Screenshot [DATE] 101605.png" at bounding box center [225, 278] width 79 height 6
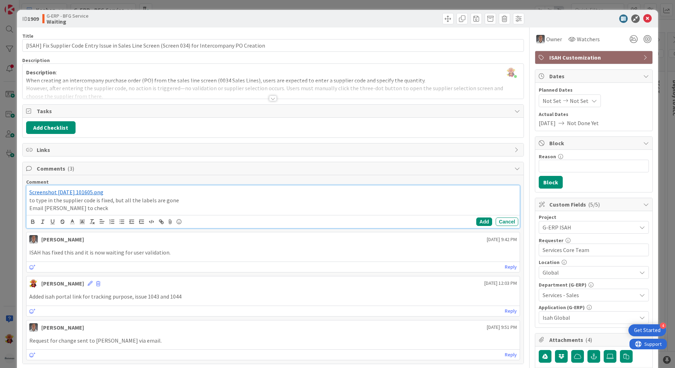
click at [28, 192] on div "﻿ Screenshot [DATE] 101605.png ﻿ to type in the supplier code is fixed, but all…" at bounding box center [272, 201] width 493 height 30
click at [134, 194] on p "﻿ Screenshot [DATE] 101605.png ﻿" at bounding box center [272, 192] width 487 height 8
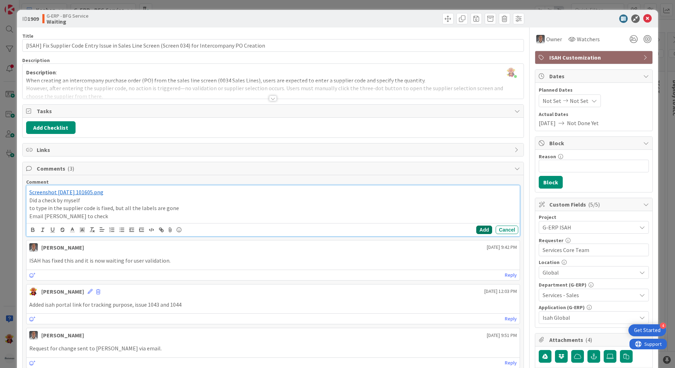
click at [483, 229] on button "Add" at bounding box center [484, 230] width 16 height 8
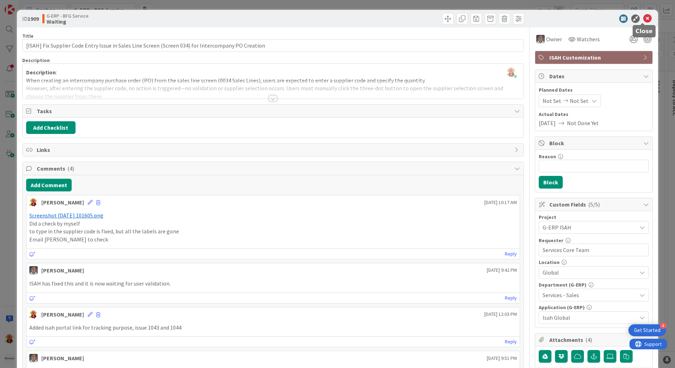
drag, startPoint x: 640, startPoint y: 18, endPoint x: 634, endPoint y: 17, distance: 6.0
click at [539, 17] on icon at bounding box center [647, 18] width 8 height 8
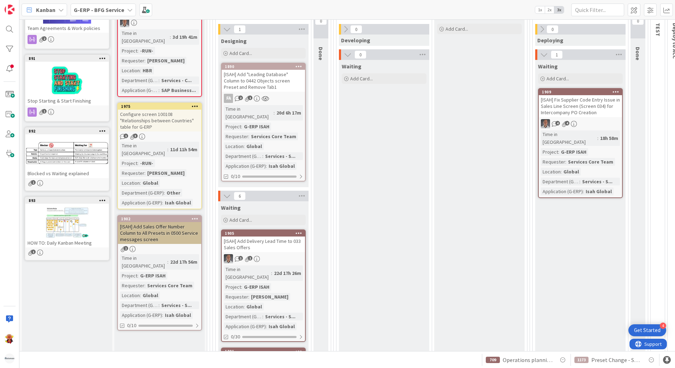
scroll to position [176, 0]
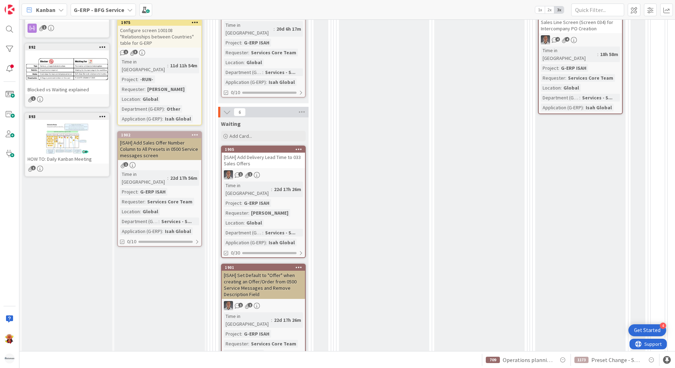
click at [186, 138] on div "[ISAH] Add Sales Offer Number Column to All Presets in 0500 Service messages sc…" at bounding box center [159, 149] width 83 height 22
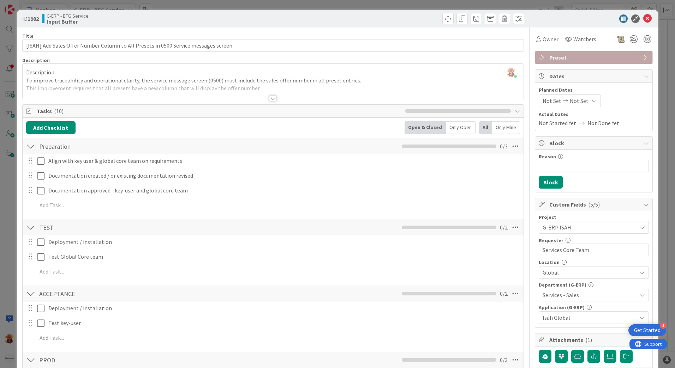
click at [273, 97] on div at bounding box center [273, 99] width 8 height 6
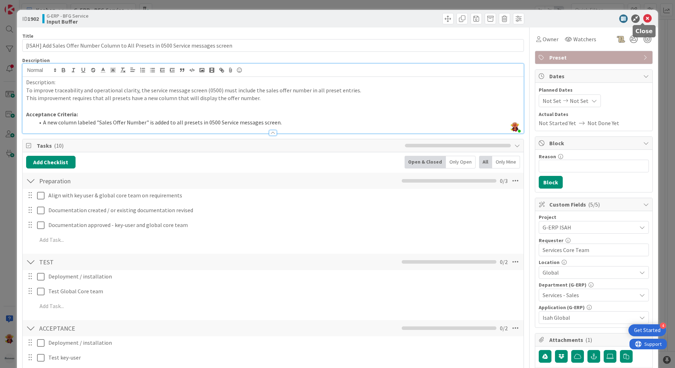
click at [539, 19] on icon at bounding box center [647, 18] width 8 height 8
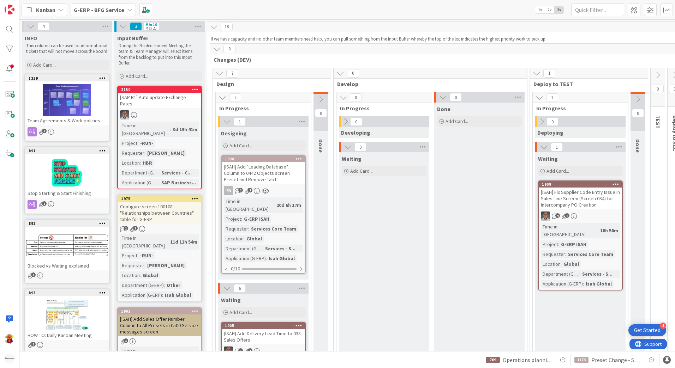
click at [49, 12] on span "Kanban" at bounding box center [45, 10] width 19 height 8
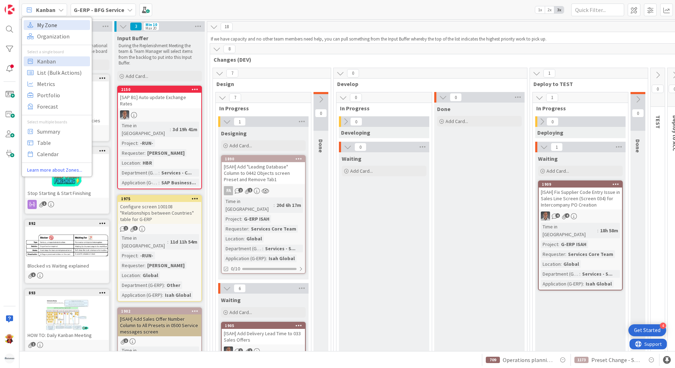
click at [72, 27] on span "My Zone" at bounding box center [62, 25] width 51 height 11
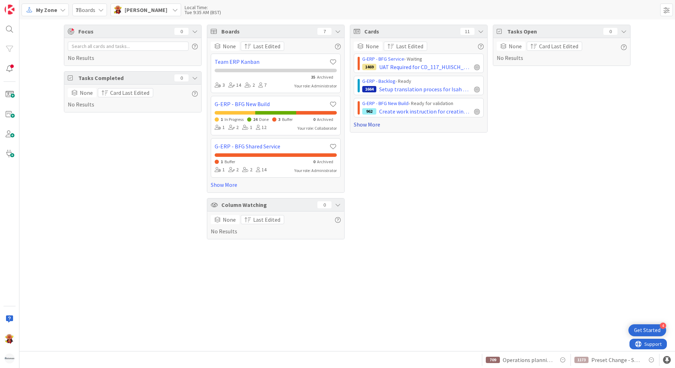
click at [372, 123] on link "Show More" at bounding box center [419, 124] width 130 height 8
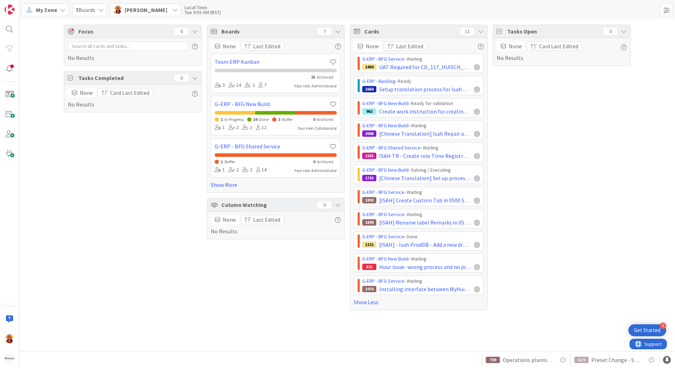
click at [92, 10] on span "7 Boards" at bounding box center [86, 10] width 20 height 8
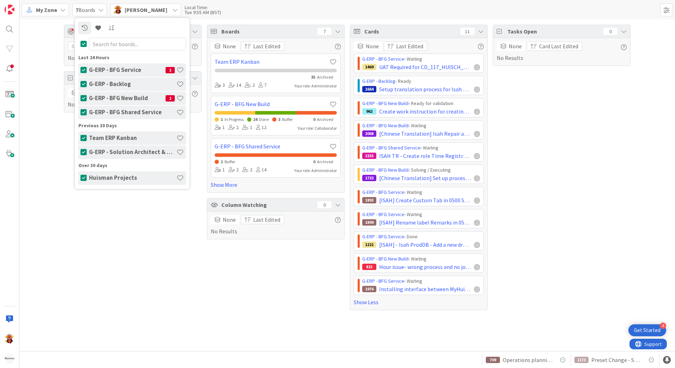
click at [123, 9] on div "[PERSON_NAME]" at bounding box center [145, 10] width 71 height 13
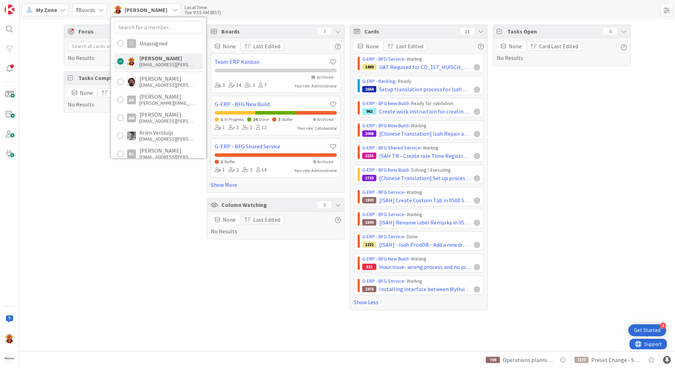
click at [61, 14] on div "My Zone" at bounding box center [45, 10] width 47 height 13
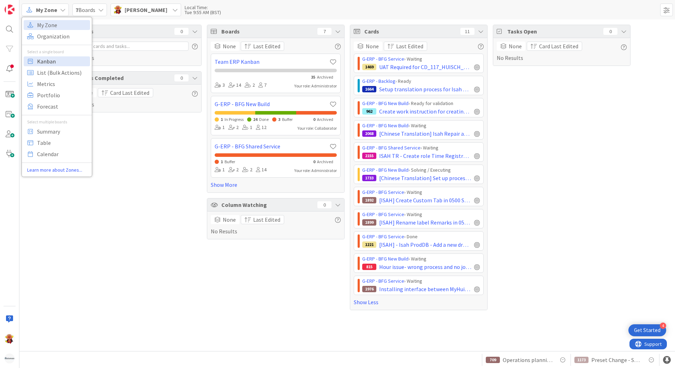
click at [53, 65] on span "Kanban" at bounding box center [62, 61] width 51 height 11
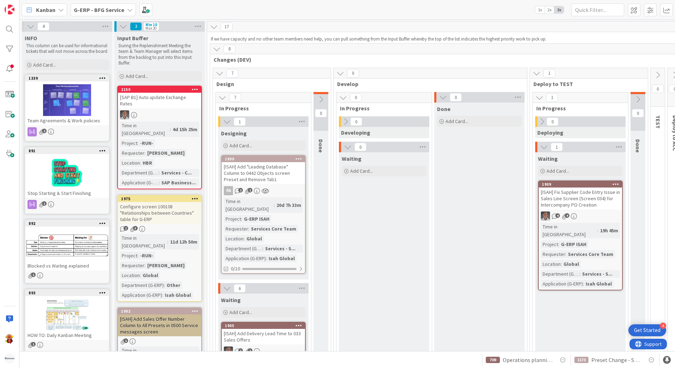
click at [77, 15] on div "G-ERP - BFG Service" at bounding box center [103, 10] width 65 height 13
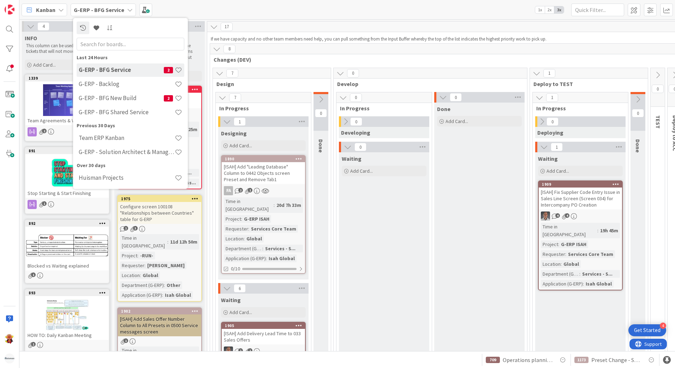
click at [51, 14] on div "Kanban" at bounding box center [45, 10] width 46 height 13
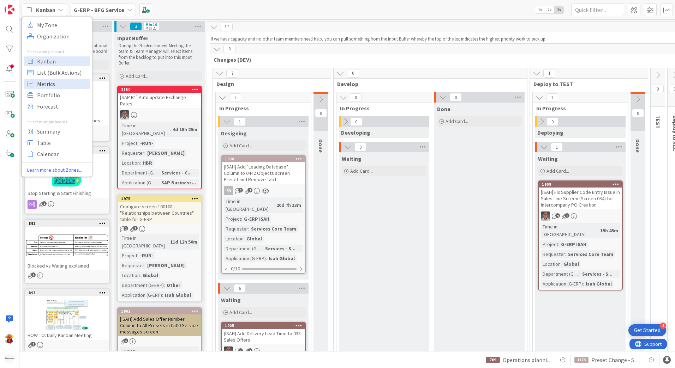
click at [52, 85] on span "Metrics" at bounding box center [62, 84] width 51 height 11
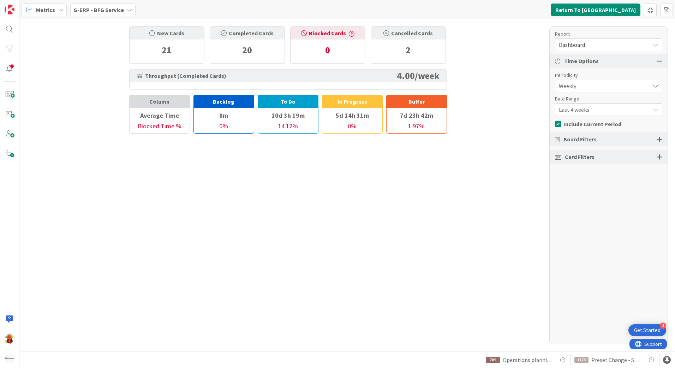
click at [539, 42] on span "Dashboard" at bounding box center [603, 45] width 88 height 10
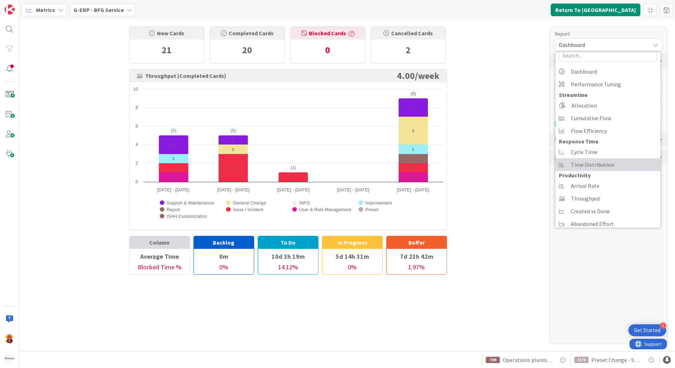
scroll to position [15, 0]
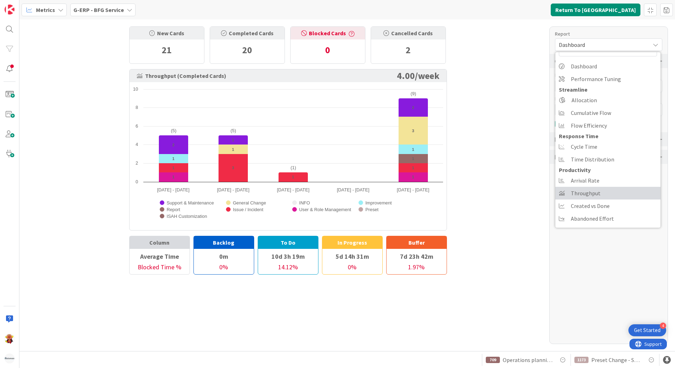
click at [539, 189] on span "Throughput" at bounding box center [586, 193] width 30 height 11
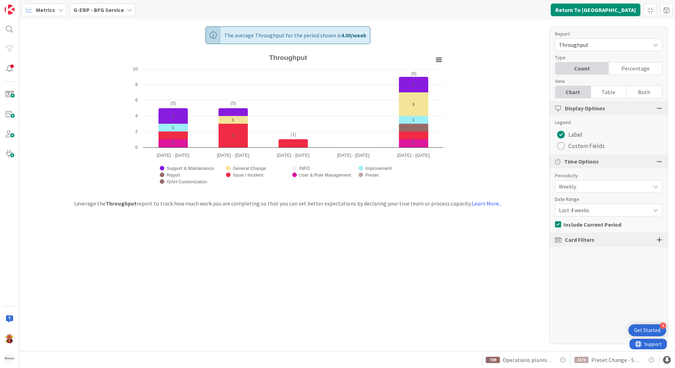
click at [539, 93] on div "Table" at bounding box center [609, 92] width 36 height 12
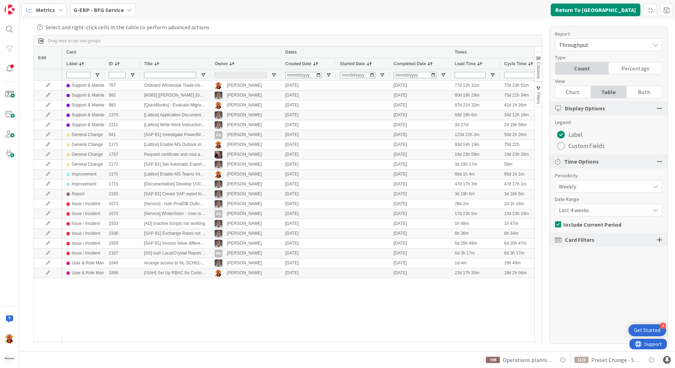
click at [233, 73] on div at bounding box center [241, 75] width 52 height 6
click at [275, 115] on div "[PERSON_NAME]" at bounding box center [306, 111] width 68 height 8
click at [274, 111] on input "Filter List" at bounding box center [275, 111] width 6 height 6
checkbox input "false"
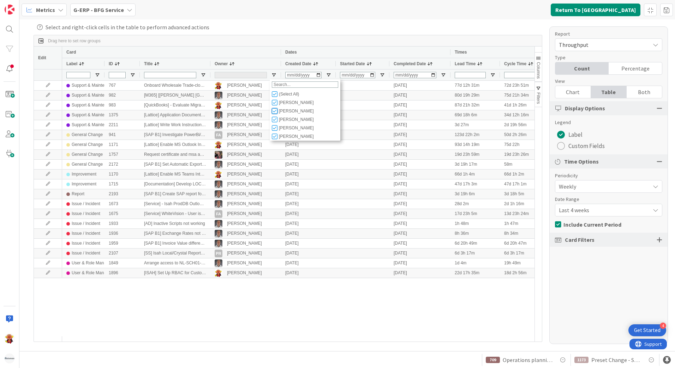
type input "(4) [PERSON_NAME],[PERSON_NAME],[PERSON_NAME],[PERSON_NAME]"
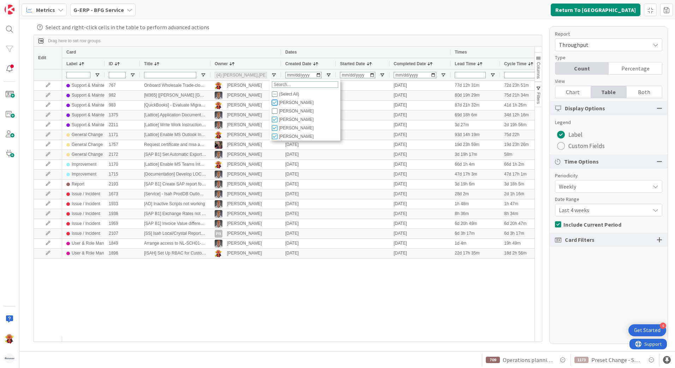
click at [274, 104] on input "Filter List" at bounding box center [275, 103] width 6 height 6
checkbox input "false"
type input "(3) [PERSON_NAME],[PERSON_NAME],[PERSON_NAME]"
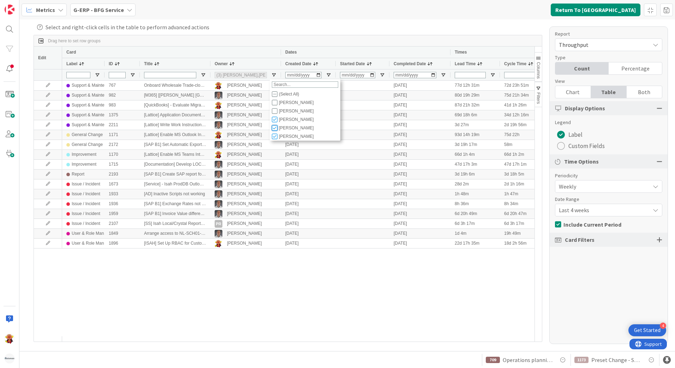
drag, startPoint x: 273, startPoint y: 130, endPoint x: 278, endPoint y: 133, distance: 5.3
click at [274, 130] on input "Filter List" at bounding box center [275, 128] width 6 height 6
checkbox input "false"
type input "(2) [PERSON_NAME],[PERSON_NAME]"
click at [278, 139] on div "[PERSON_NAME]" at bounding box center [306, 136] width 68 height 8
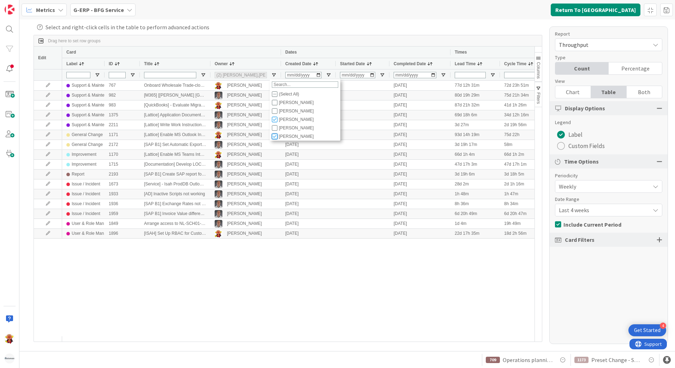
drag, startPoint x: 274, startPoint y: 139, endPoint x: 260, endPoint y: 148, distance: 16.7
click at [274, 141] on div "(Select All) [PERSON_NAME] [PERSON_NAME] [PERSON_NAME] [PERSON_NAME] [PERSON_NA…" at bounding box center [305, 115] width 71 height 51
click at [273, 134] on div "[PERSON_NAME]" at bounding box center [306, 136] width 68 height 8
click at [274, 137] on input "Filter List" at bounding box center [275, 137] width 6 height 6
checkbox input "false"
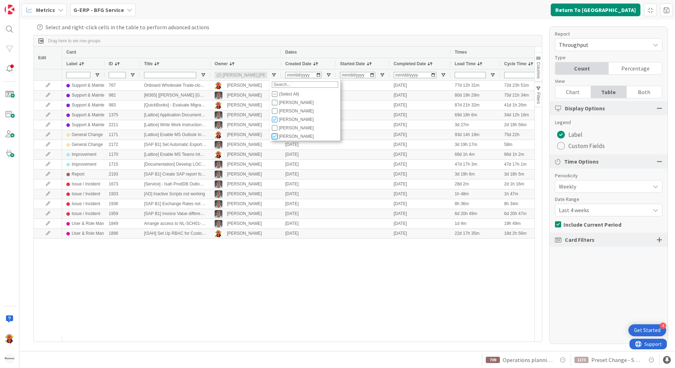
type input "(1) [PERSON_NAME]"
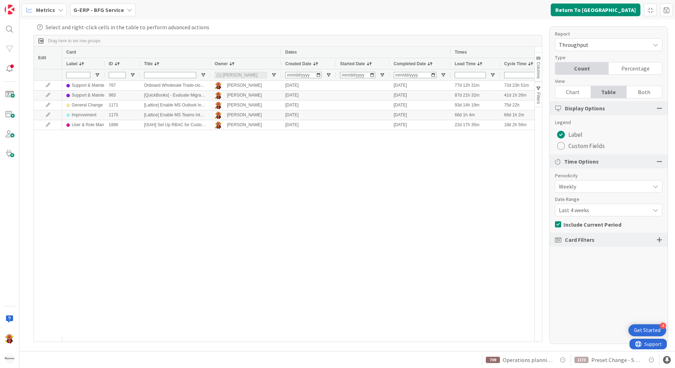
click at [261, 186] on div "Support & Maintenance 767 Onboard Wholesale Trade-cloud/2BA to local ERP team […" at bounding box center [298, 209] width 472 height 256
click at [275, 76] on span "Open Filter Menu" at bounding box center [274, 75] width 6 height 6
click at [273, 103] on input "Filter List" at bounding box center [275, 103] width 6 height 6
checkbox input "true"
type input "(2) [PERSON_NAME],[PERSON_NAME]"
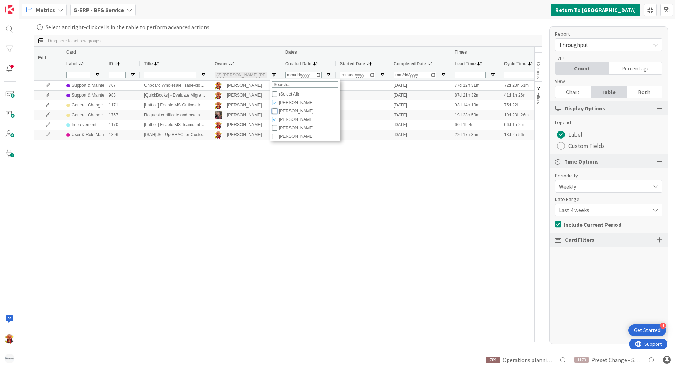
drag, startPoint x: 274, startPoint y: 112, endPoint x: 275, endPoint y: 118, distance: 6.1
click at [273, 112] on input "Filter List" at bounding box center [275, 111] width 6 height 6
checkbox input "true"
type input "(3) [PERSON_NAME],[PERSON_NAME],[PERSON_NAME]"
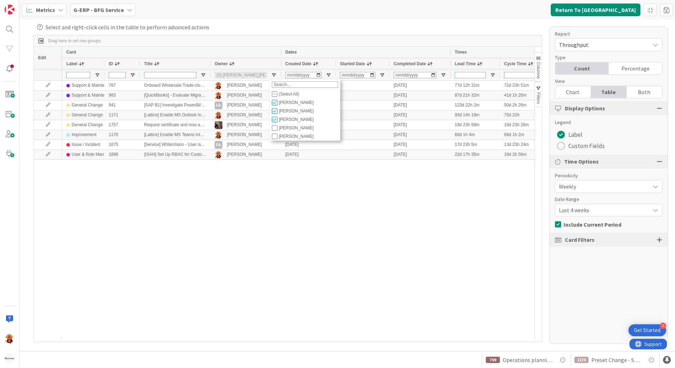
click at [275, 125] on div "[PERSON_NAME]" at bounding box center [306, 128] width 68 height 8
click at [275, 128] on input "Filter List" at bounding box center [275, 128] width 6 height 6
checkbox input "true"
type input "(4) [PERSON_NAME],[PERSON_NAME],[PERSON_NAME],[PERSON_NAME]"
click at [273, 138] on input "Filter List" at bounding box center [275, 137] width 6 height 6
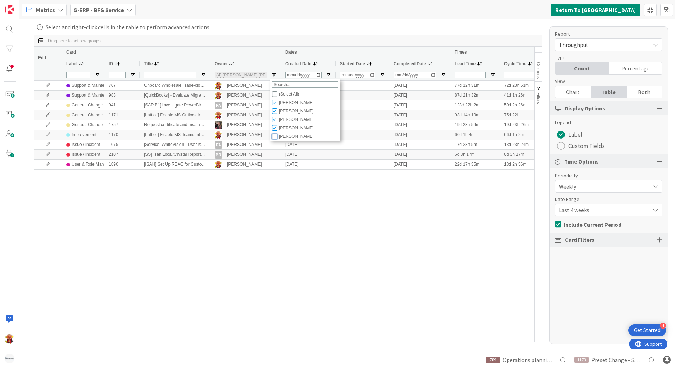
checkbox input "true"
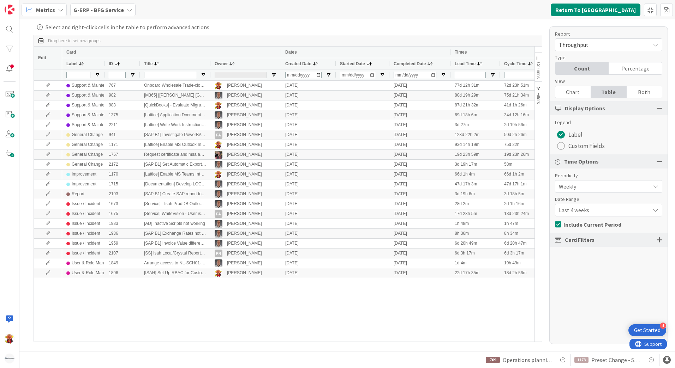
click at [233, 46] on div "Drag here to set row groups" at bounding box center [288, 40] width 508 height 11
click at [116, 12] on b "G-ERP - BFG Service" at bounding box center [98, 9] width 50 height 7
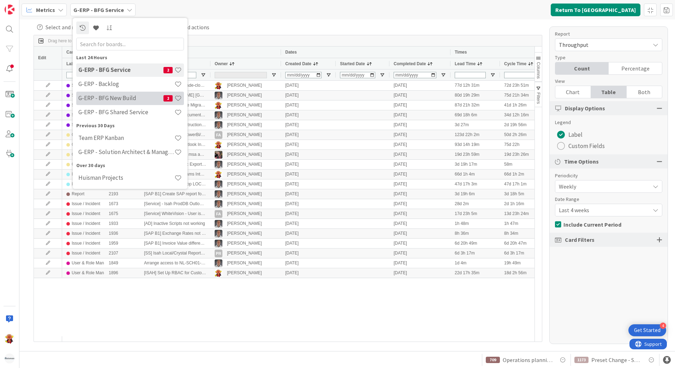
click at [116, 103] on div "G-ERP - BFG New Build 2" at bounding box center [130, 98] width 108 height 13
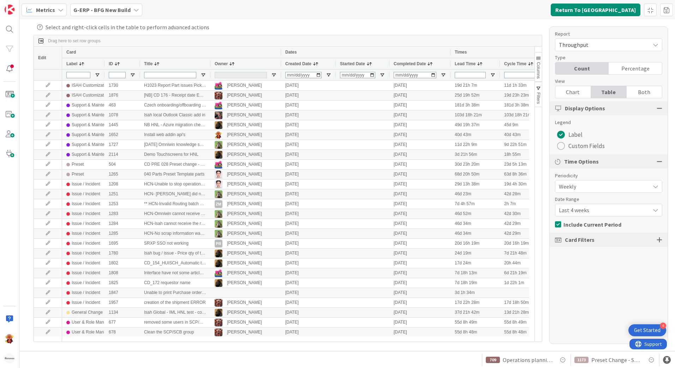
click at [539, 88] on div "Both" at bounding box center [643, 92] width 35 height 12
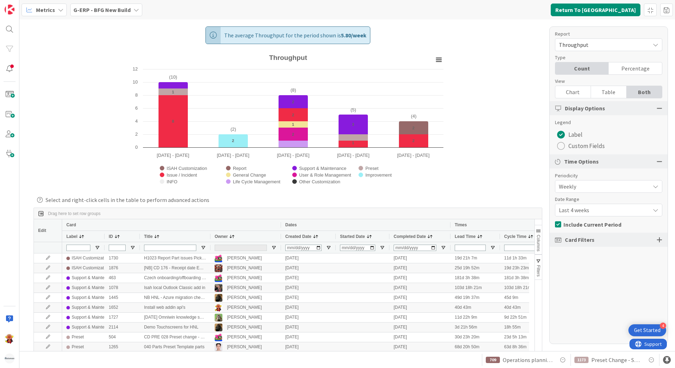
click at [539, 92] on div "Chart" at bounding box center [573, 92] width 36 height 12
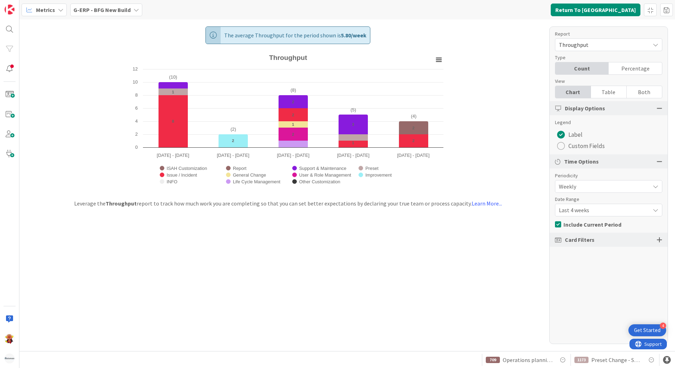
click at [539, 89] on div "Table" at bounding box center [609, 92] width 36 height 12
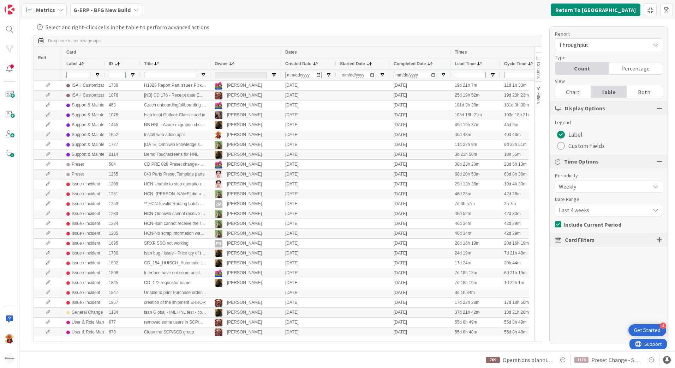
click at [90, 13] on b "G-ERP - BFG New Build" at bounding box center [101, 9] width 57 height 7
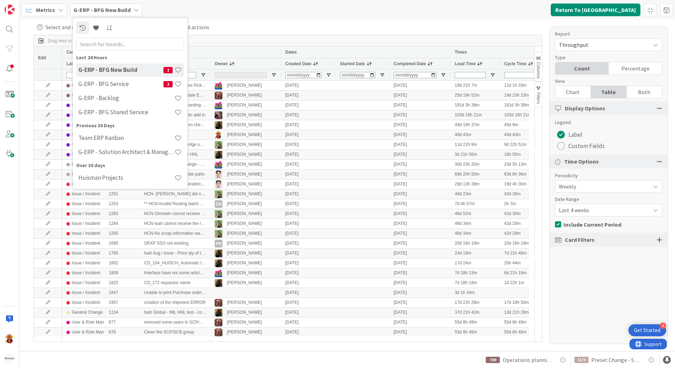
click at [70, 13] on div "G-ERP - BFG New Build" at bounding box center [106, 10] width 72 height 13
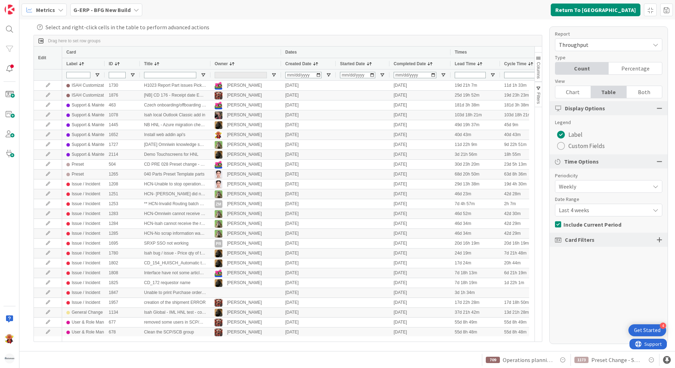
click at [58, 12] on icon at bounding box center [61, 10] width 6 height 6
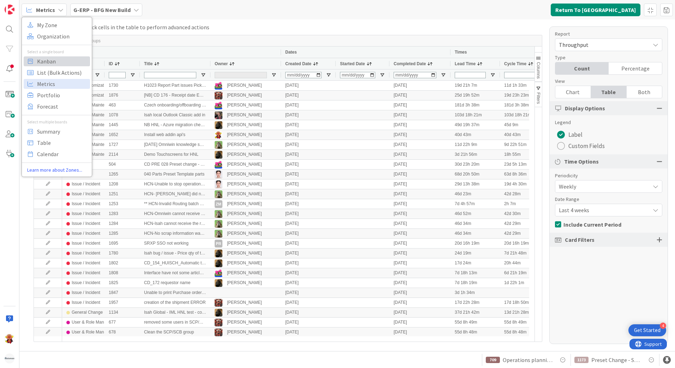
click at [67, 65] on span "Kanban" at bounding box center [62, 61] width 51 height 11
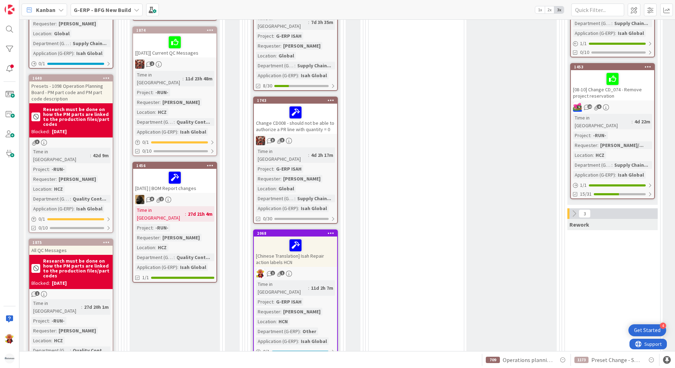
scroll to position [318, 89]
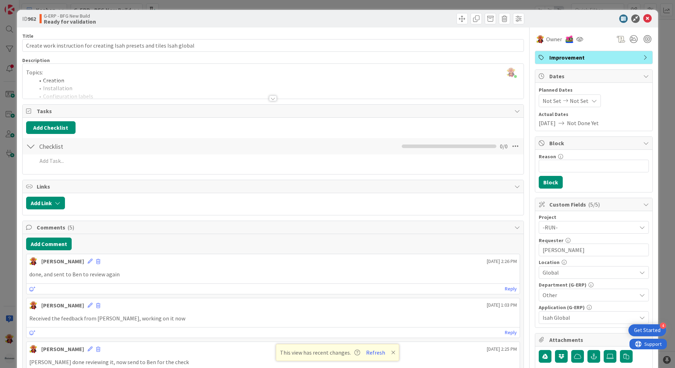
click at [391, 355] on icon at bounding box center [393, 353] width 4 height 6
click at [646, 19] on icon at bounding box center [647, 18] width 8 height 8
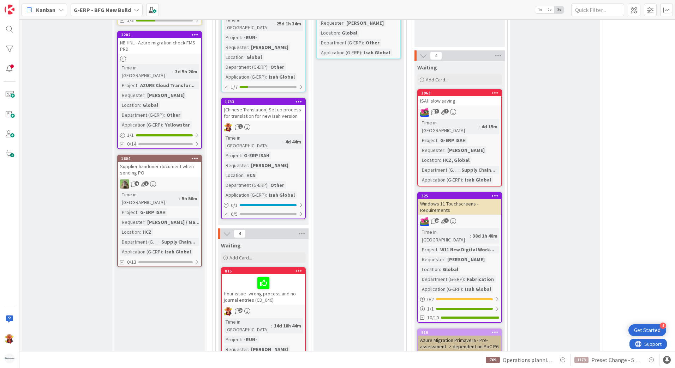
scroll to position [932, 0]
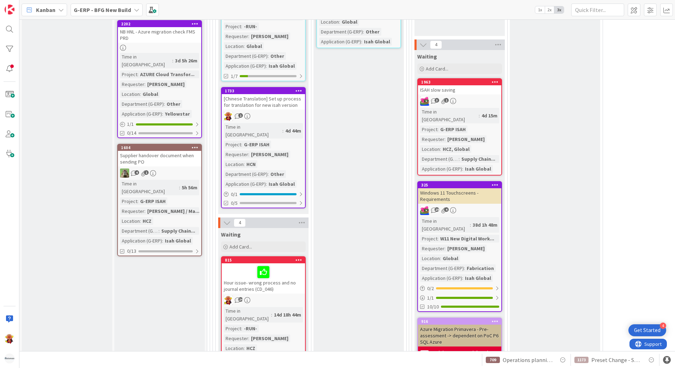
click at [298, 296] on div "24" at bounding box center [263, 300] width 83 height 9
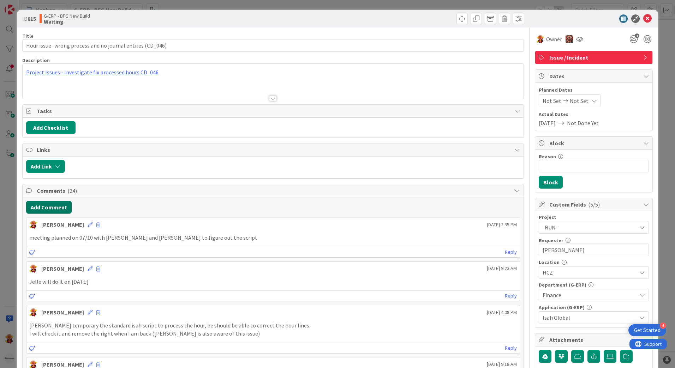
click at [52, 206] on button "Add Comment" at bounding box center [49, 207] width 46 height 13
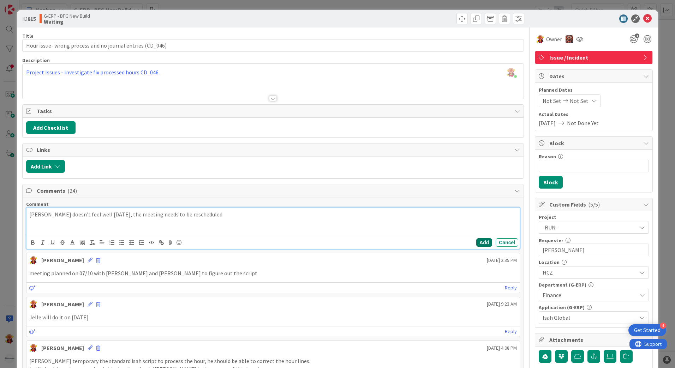
click at [476, 246] on button "Add" at bounding box center [484, 243] width 16 height 8
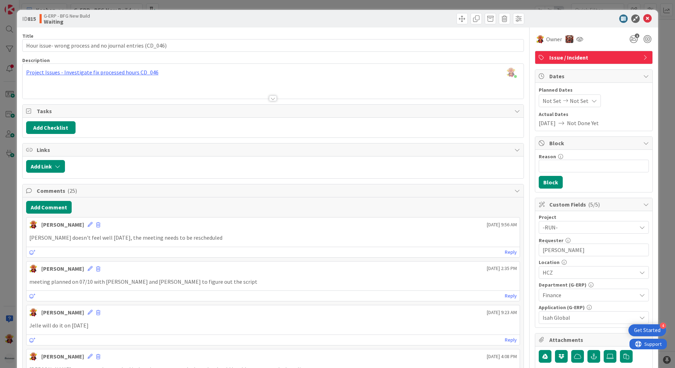
click at [269, 98] on div at bounding box center [273, 99] width 8 height 6
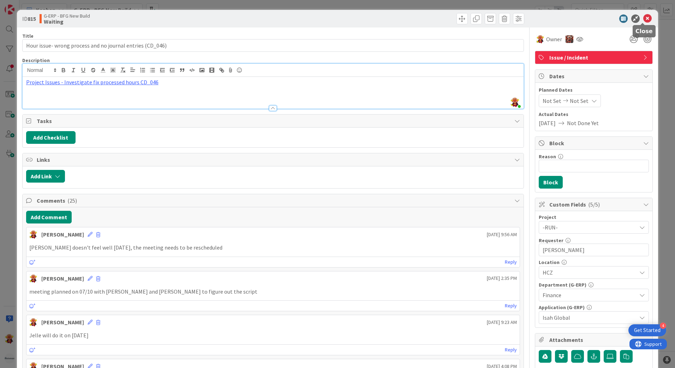
click at [643, 17] on icon at bounding box center [647, 18] width 8 height 8
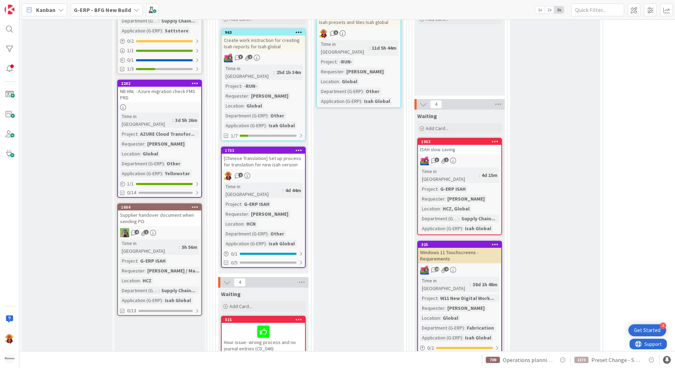
scroll to position [759, 0]
